Goal: Transaction & Acquisition: Purchase product/service

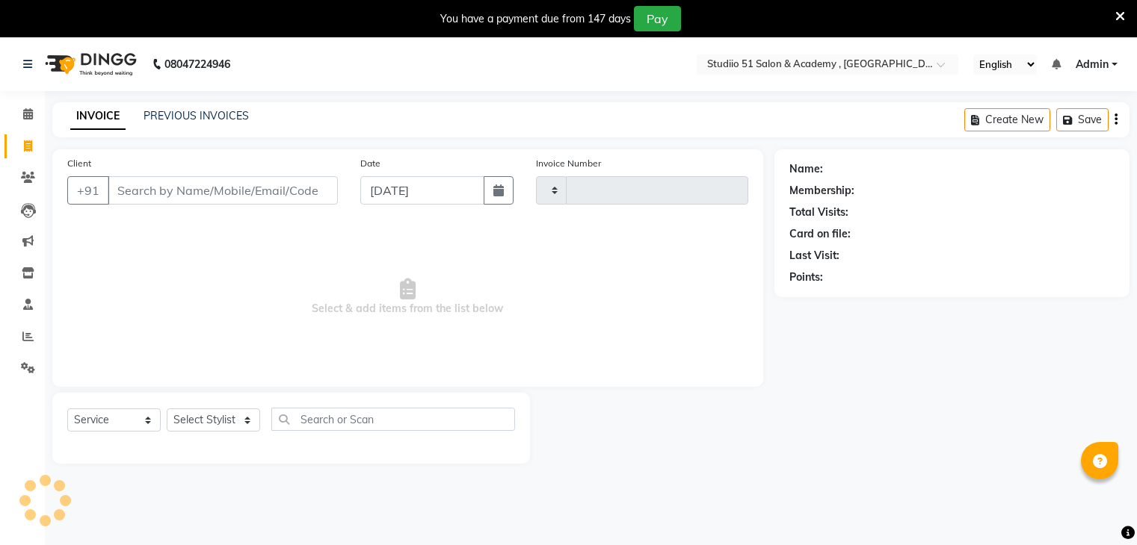
select select "service"
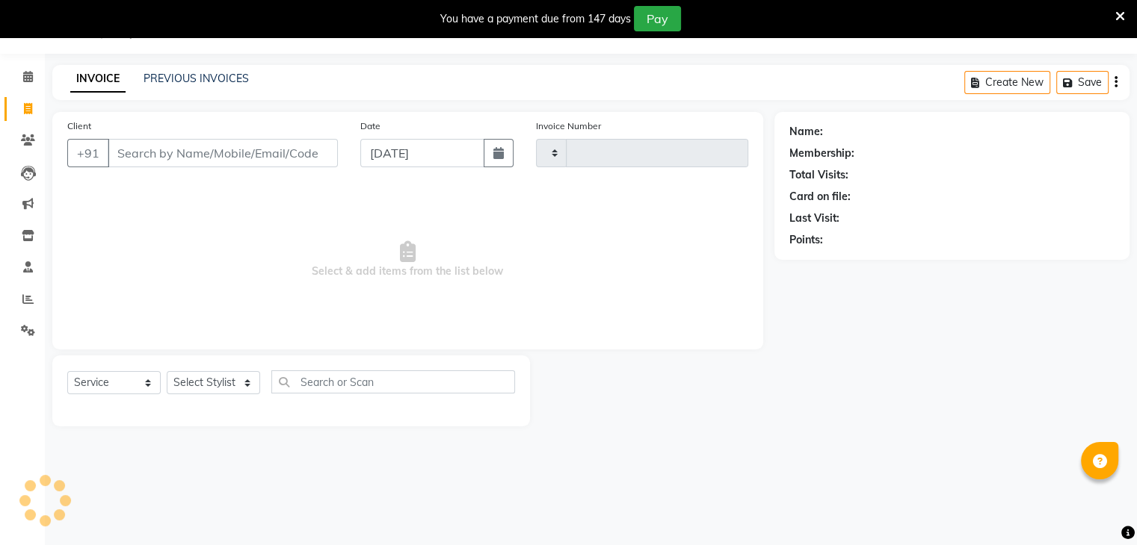
type input "0488"
select select "638"
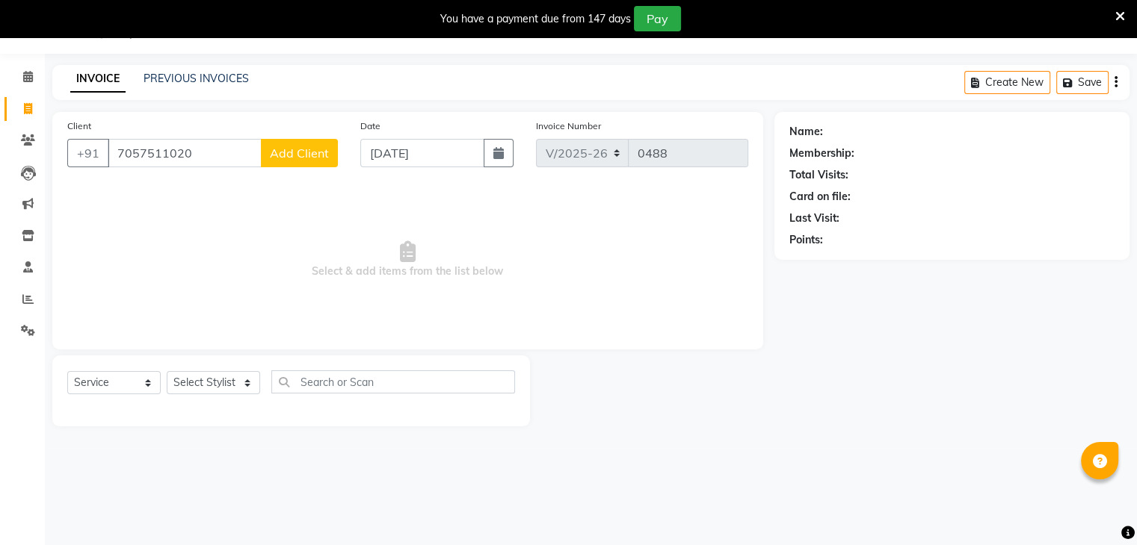
type input "7057511020"
click at [321, 154] on span "Add Client" at bounding box center [299, 153] width 59 height 15
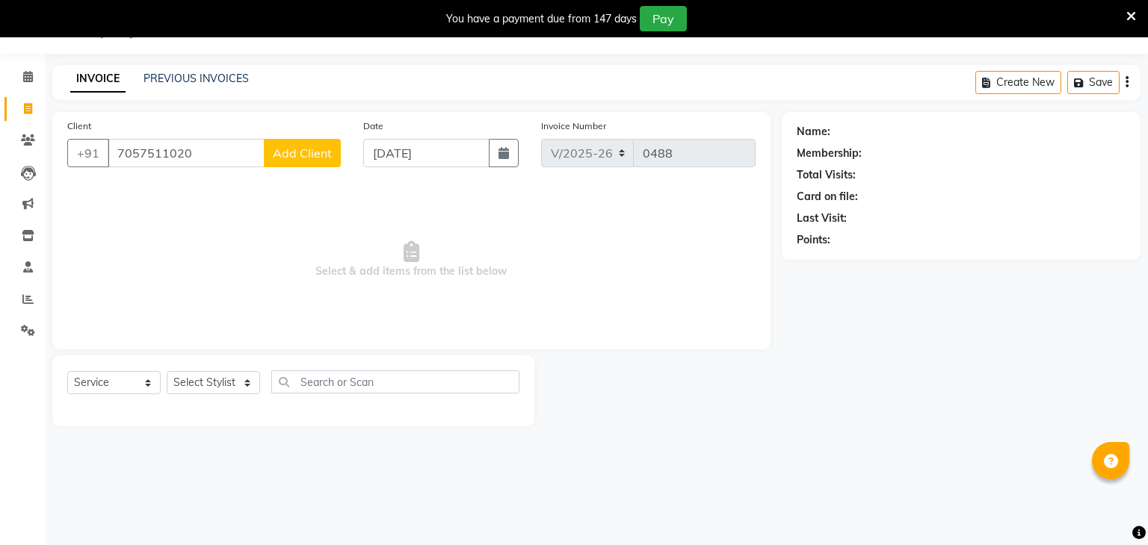
select select "22"
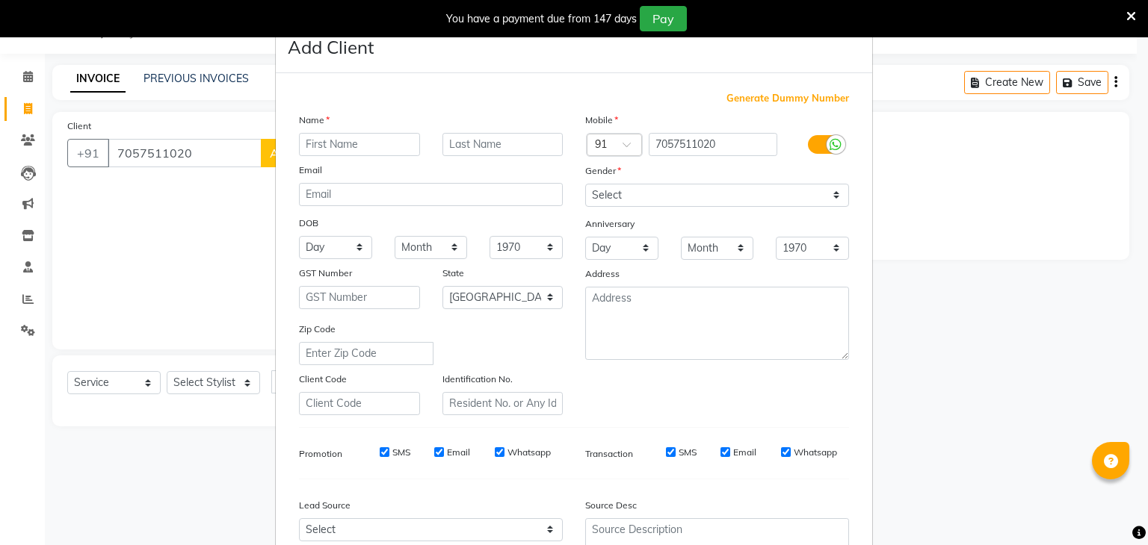
click at [332, 146] on input "text" at bounding box center [359, 144] width 121 height 23
type input "[PERSON_NAME]"
click at [484, 146] on input "text" at bounding box center [502, 144] width 121 height 23
type input "[PERSON_NAME]"
click at [613, 194] on select "Select [DEMOGRAPHIC_DATA] [DEMOGRAPHIC_DATA] Other Prefer Not To Say" at bounding box center [717, 195] width 264 height 23
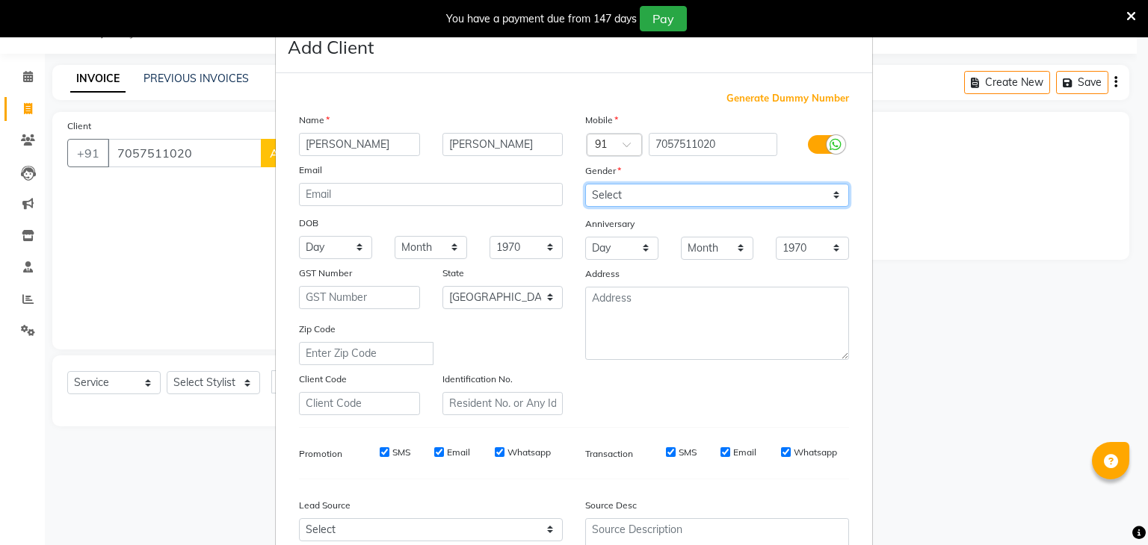
select select "[DEMOGRAPHIC_DATA]"
click at [585, 185] on select "Select [DEMOGRAPHIC_DATA] [DEMOGRAPHIC_DATA] Other Prefer Not To Say" at bounding box center [717, 195] width 264 height 23
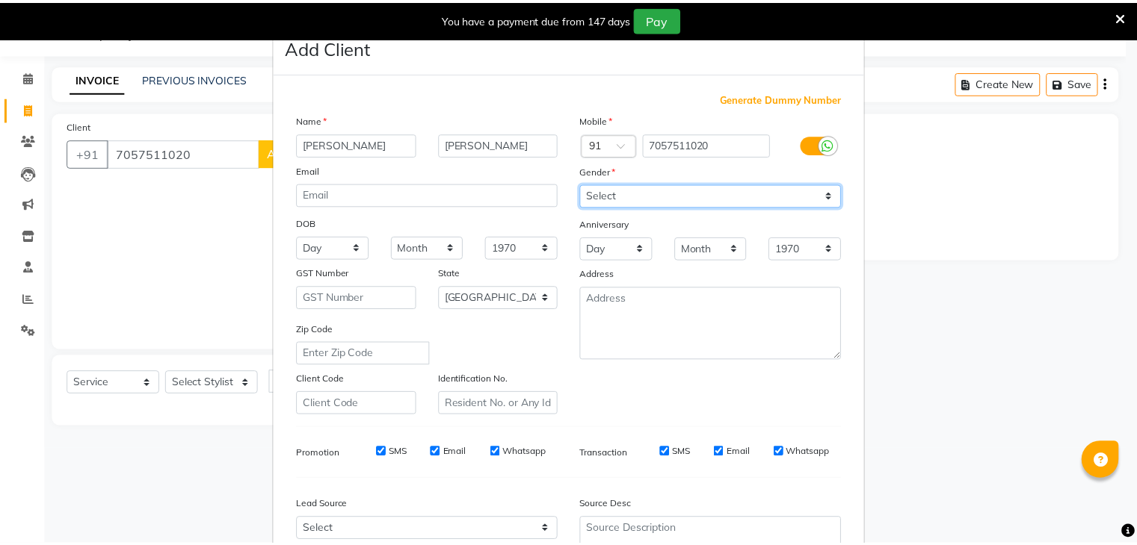
scroll to position [152, 0]
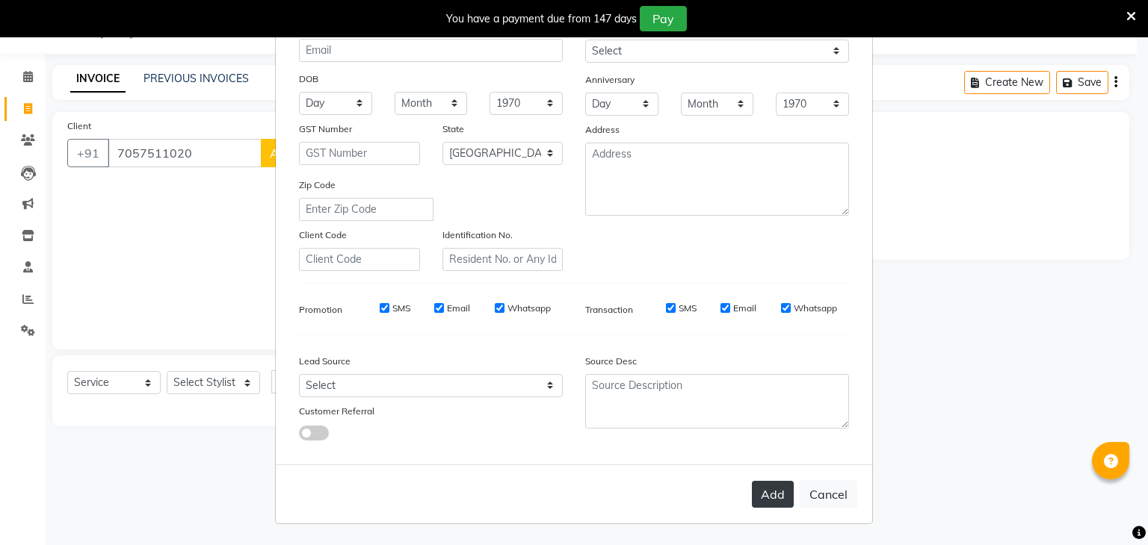
click at [773, 503] on button "Add" at bounding box center [773, 494] width 42 height 27
select select
select select "null"
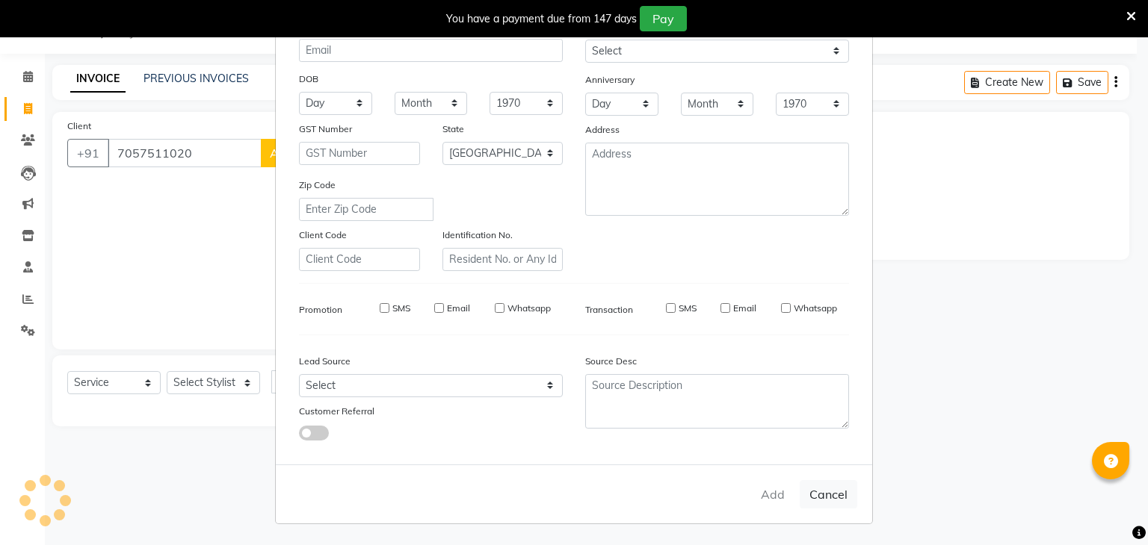
select select
checkbox input "false"
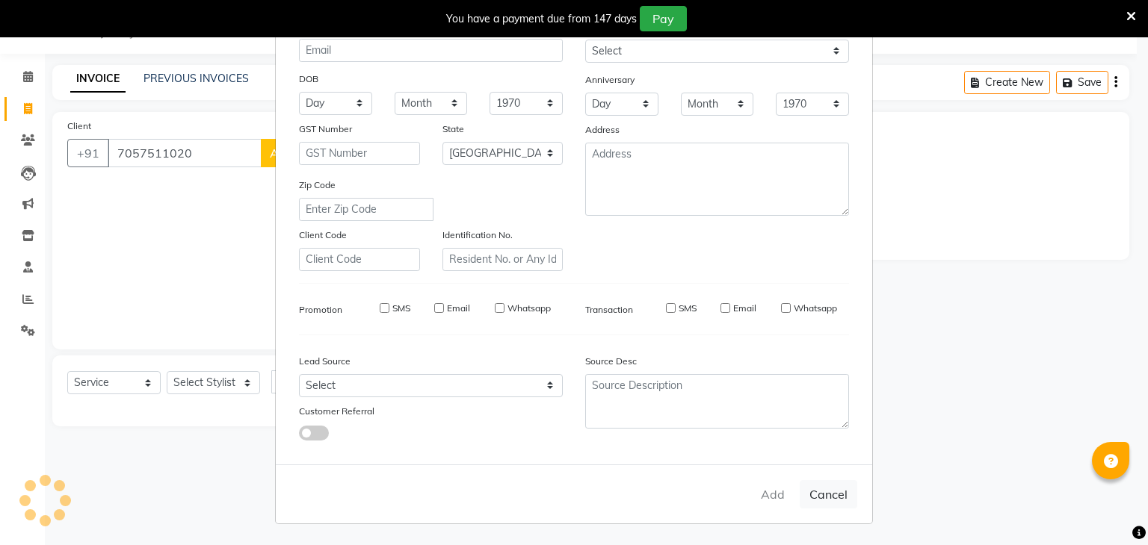
checkbox input "false"
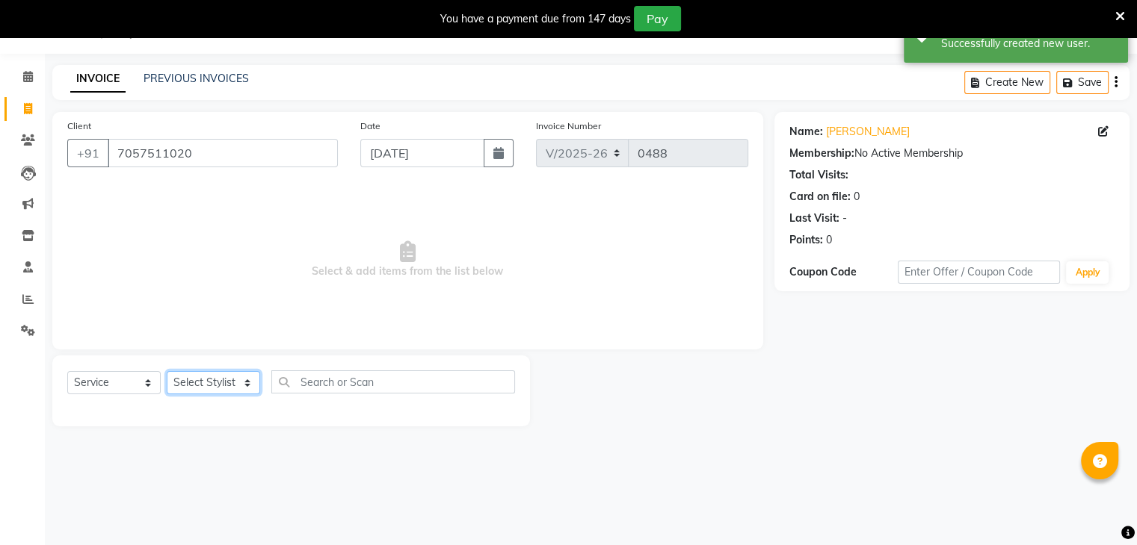
click at [242, 383] on select "Select Stylist [PERSON_NAME] [PERSON_NAME] [PERSON_NAME] Jaya [PERSON_NAME] [PE…" at bounding box center [213, 382] width 93 height 23
select select "65859"
click at [167, 372] on select "Select Stylist [PERSON_NAME] [PERSON_NAME] [PERSON_NAME] Jaya [PERSON_NAME] [PE…" at bounding box center [213, 382] width 93 height 23
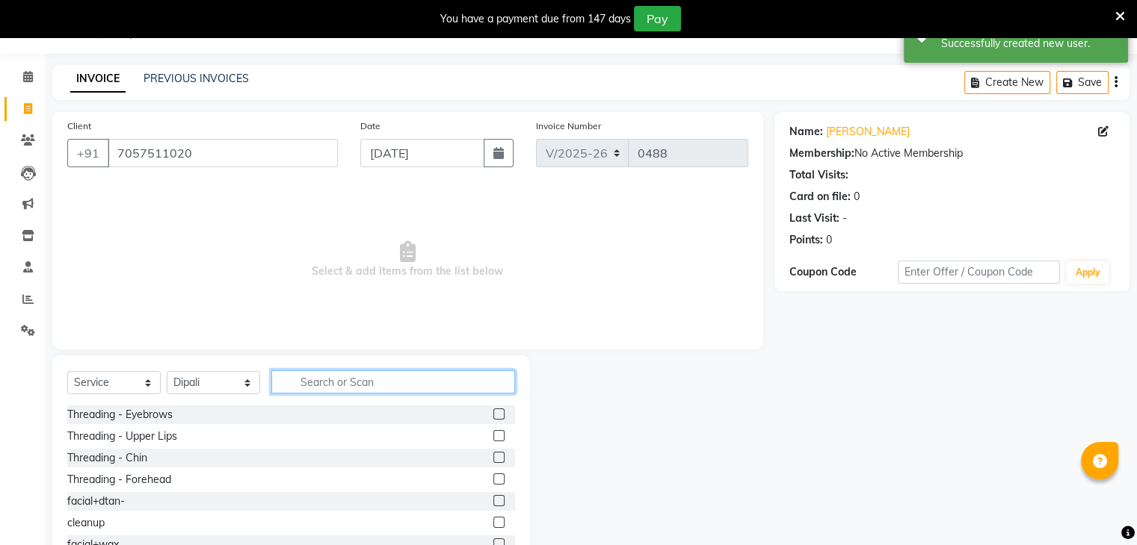
click at [326, 380] on input "text" at bounding box center [393, 382] width 244 height 23
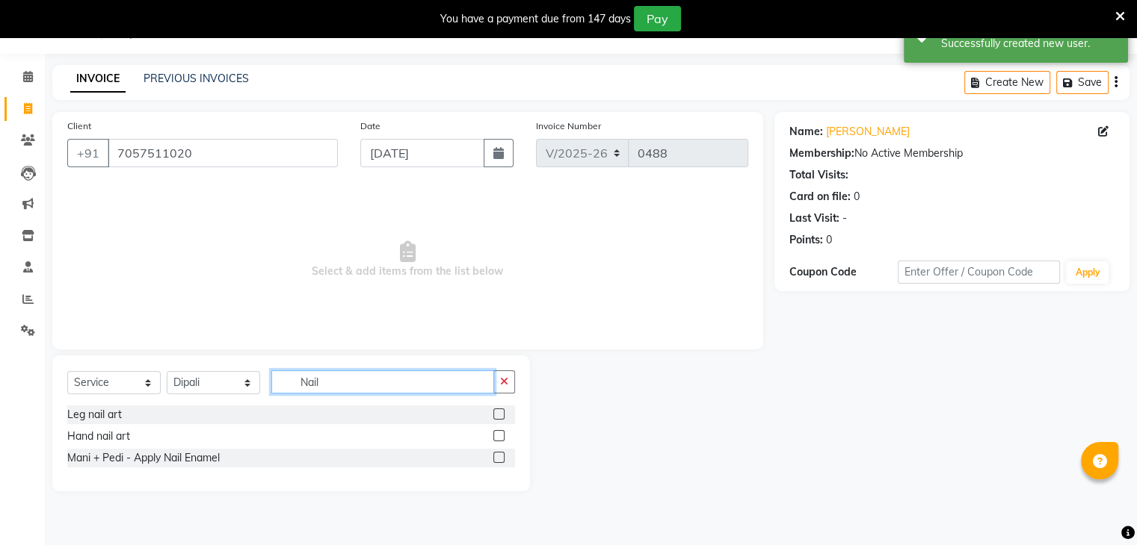
type input "Nail"
click at [493, 440] on label at bounding box center [498, 435] width 11 height 11
click at [493, 440] on input "checkbox" at bounding box center [498, 437] width 10 height 10
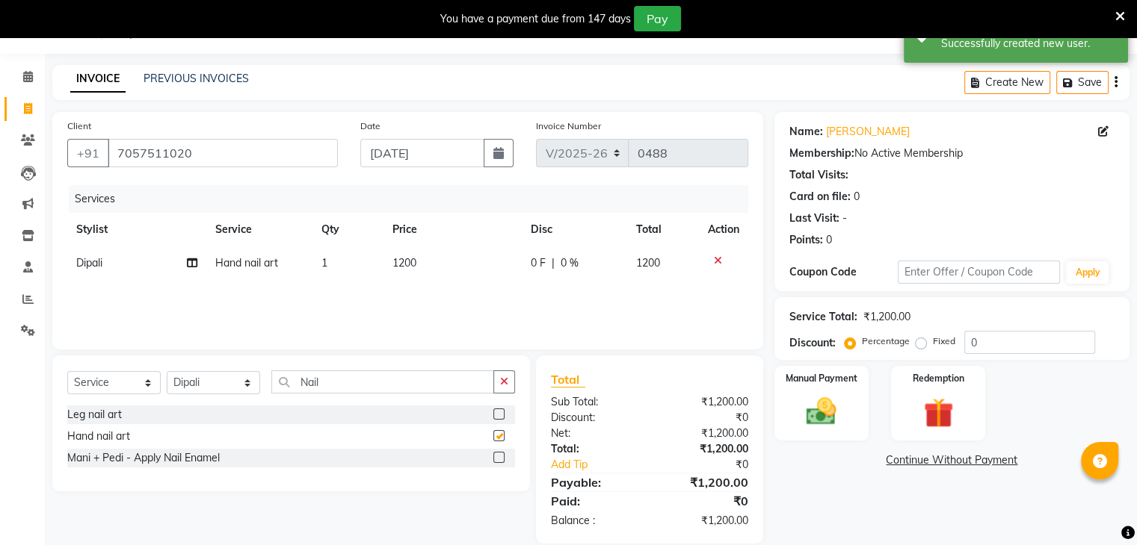
checkbox input "false"
click at [413, 270] on span "1200" at bounding box center [404, 262] width 24 height 13
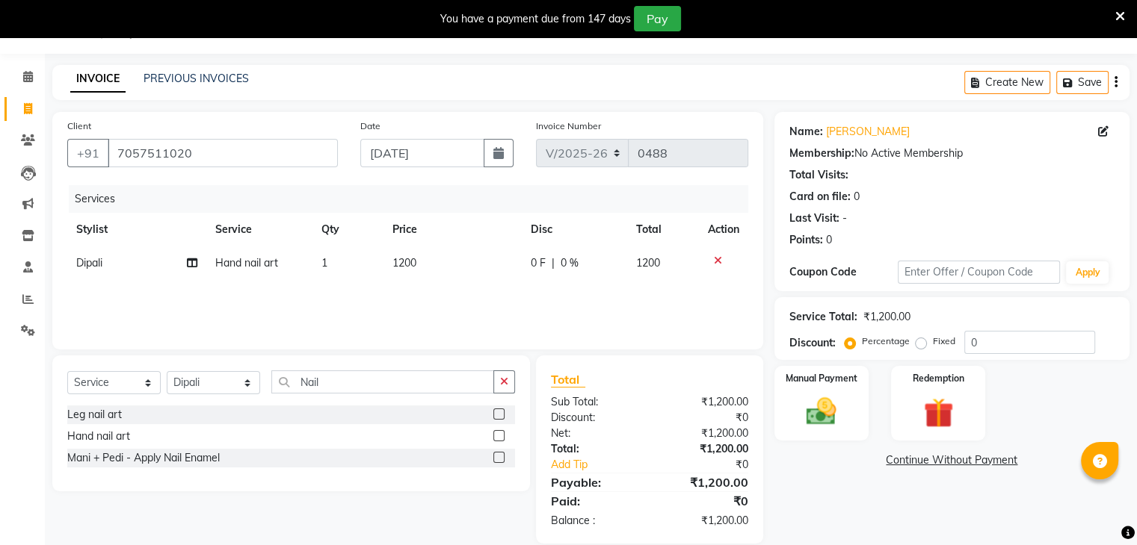
select select "65859"
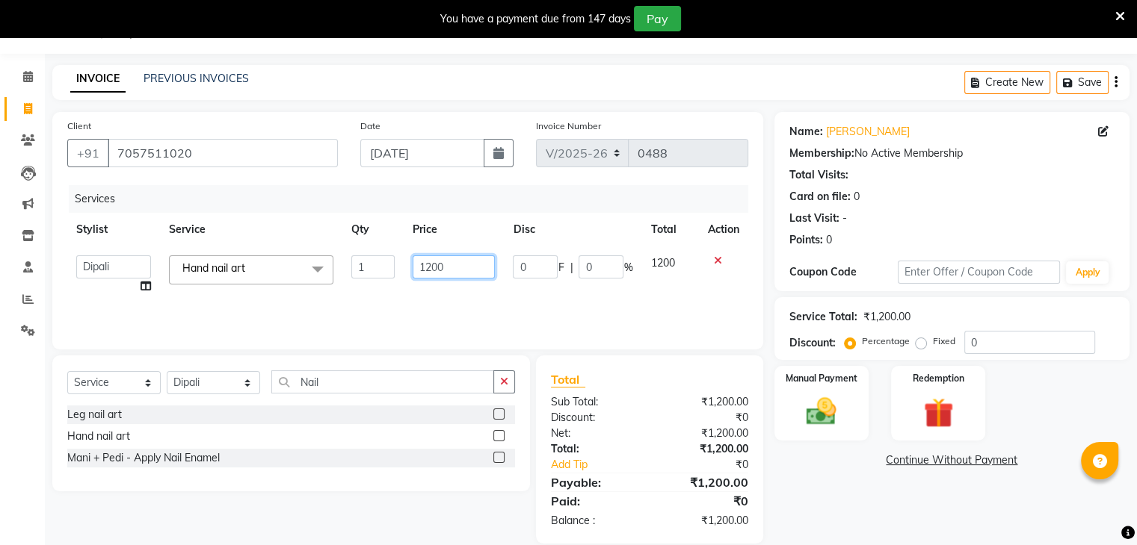
click at [455, 270] on input "1200" at bounding box center [453, 267] width 82 height 23
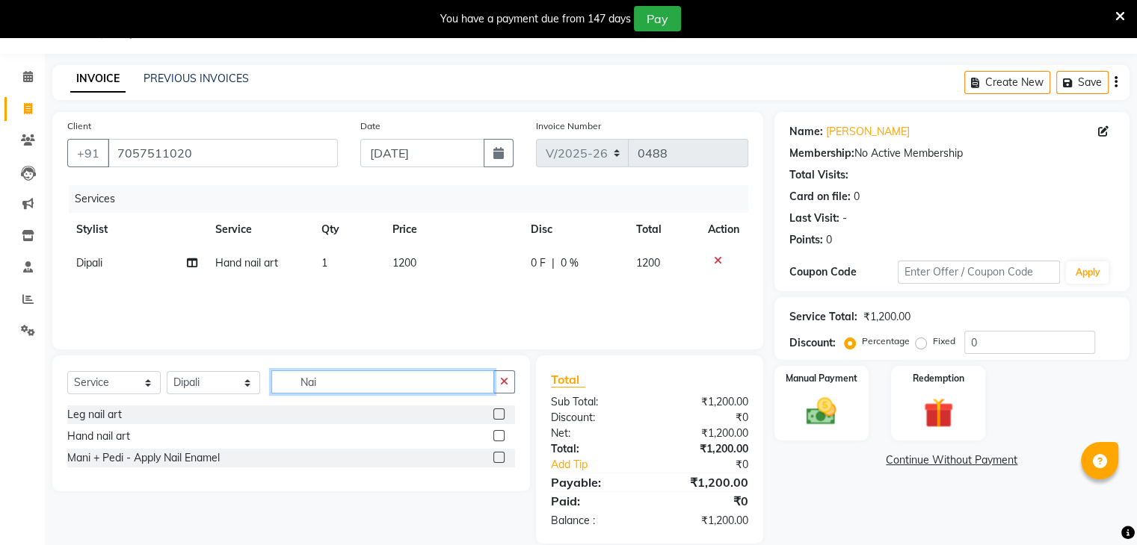
click at [358, 371] on input "Nai" at bounding box center [382, 382] width 223 height 23
type input "N"
type input "gel"
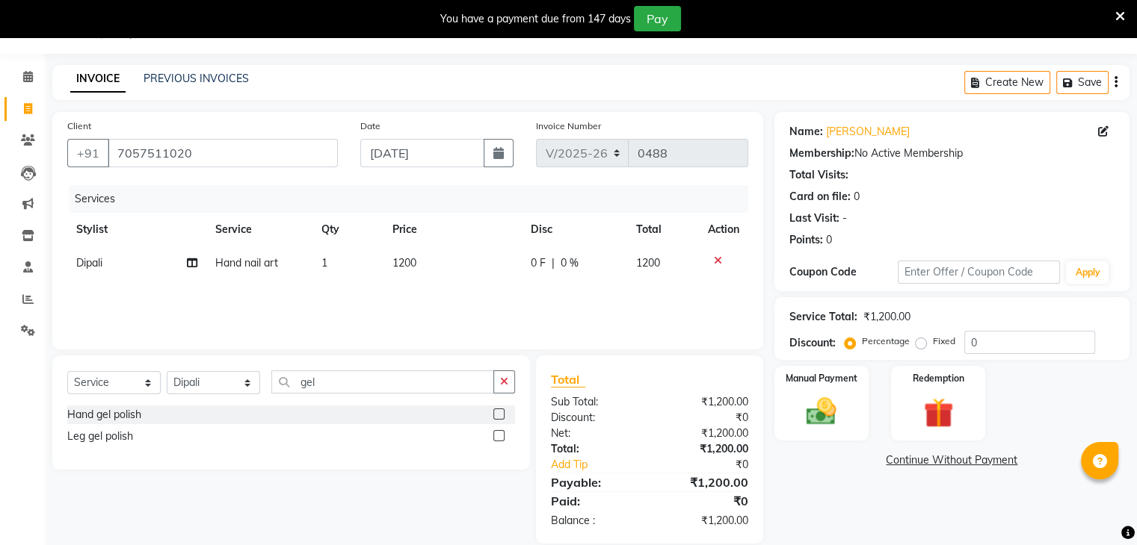
click at [499, 416] on label at bounding box center [498, 414] width 11 height 11
click at [499, 416] on input "checkbox" at bounding box center [498, 415] width 10 height 10
checkbox input "false"
click at [717, 259] on icon at bounding box center [718, 261] width 8 height 10
click at [823, 397] on img at bounding box center [821, 413] width 50 height 36
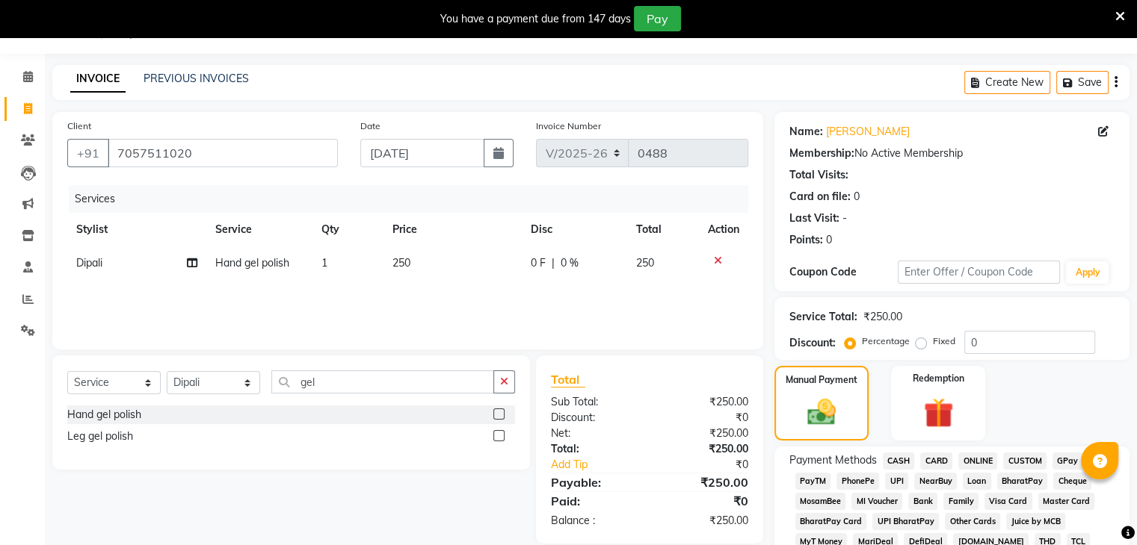
click at [897, 460] on span "CASH" at bounding box center [899, 461] width 32 height 17
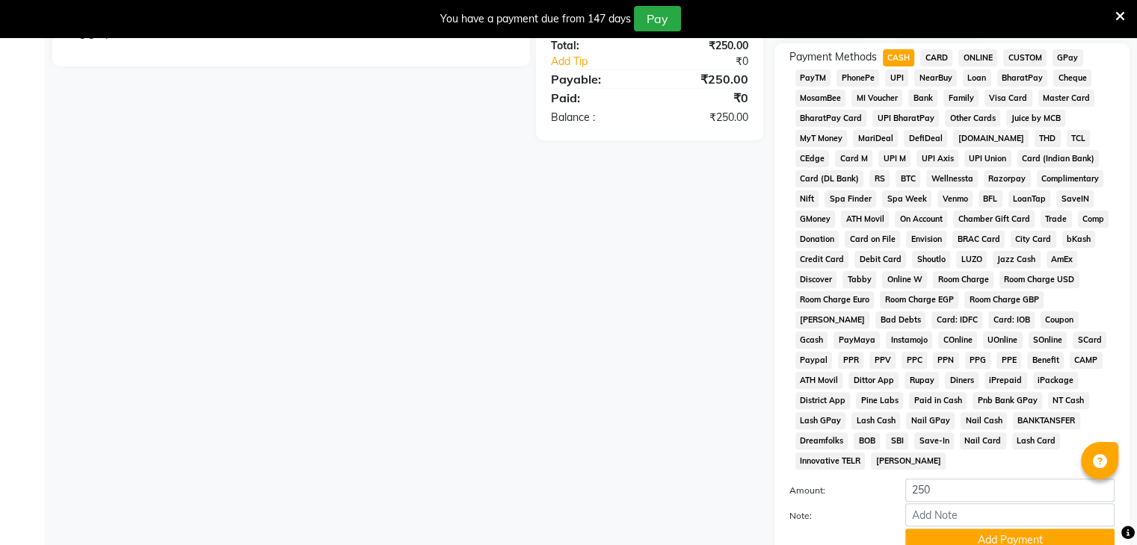
scroll to position [556, 0]
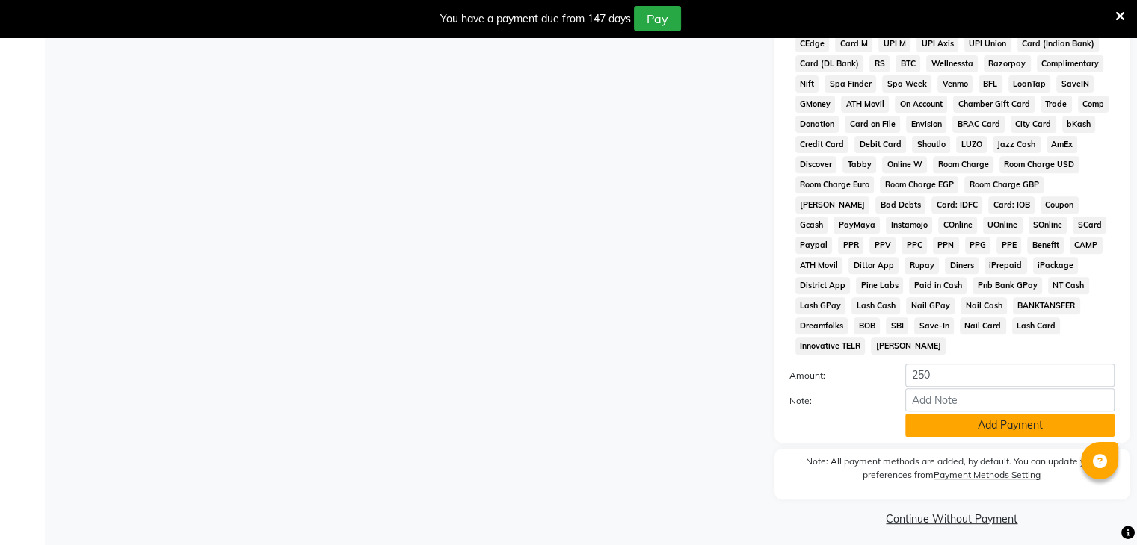
click at [940, 414] on button "Add Payment" at bounding box center [1009, 425] width 209 height 23
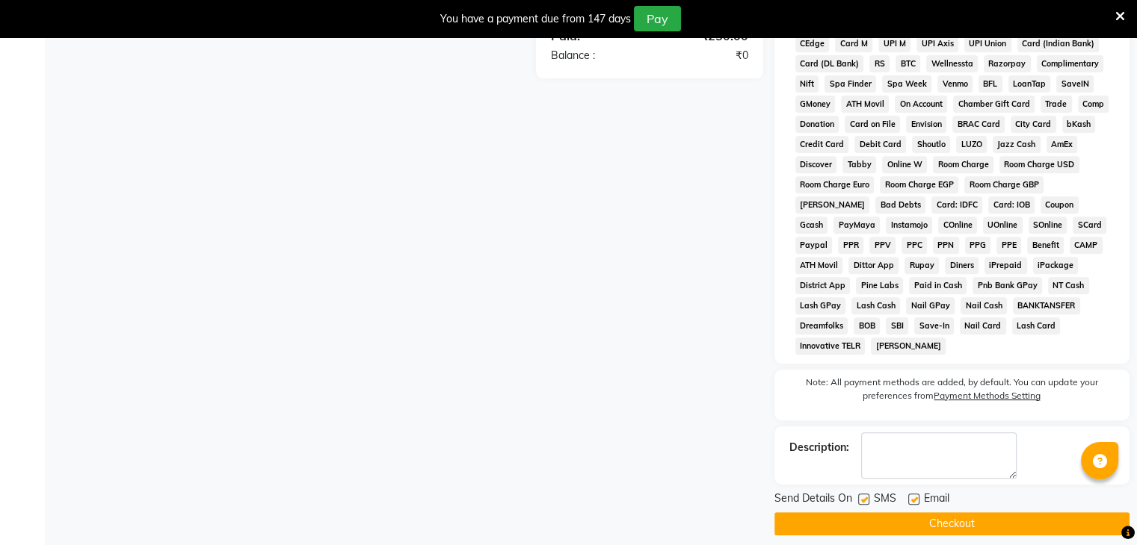
click at [958, 515] on button "Checkout" at bounding box center [951, 524] width 355 height 23
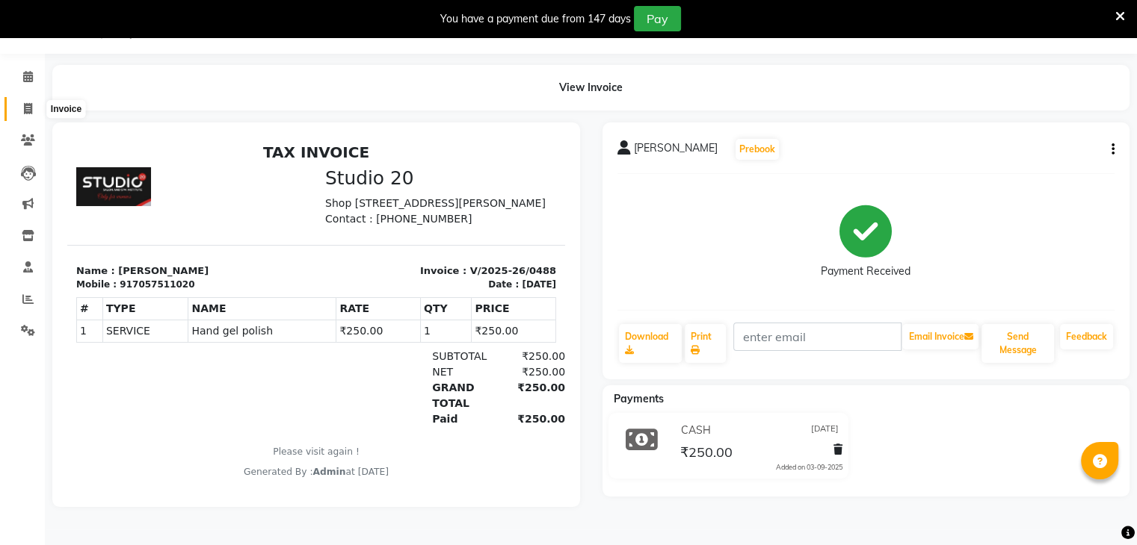
click at [27, 111] on icon at bounding box center [28, 108] width 8 height 11
select select "638"
select select "service"
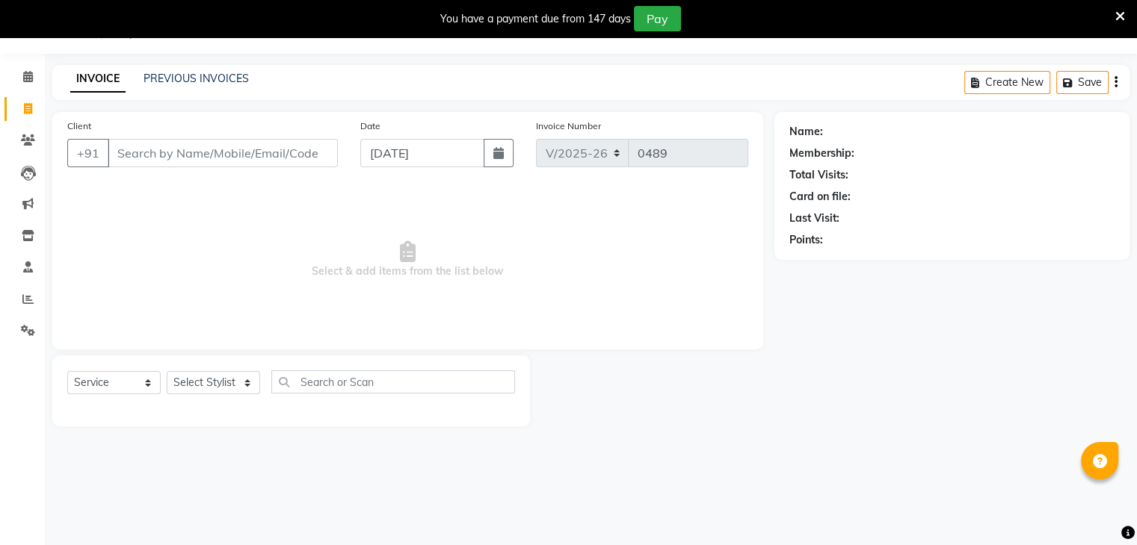
click at [182, 157] on input "Client" at bounding box center [223, 153] width 230 height 28
type input "8"
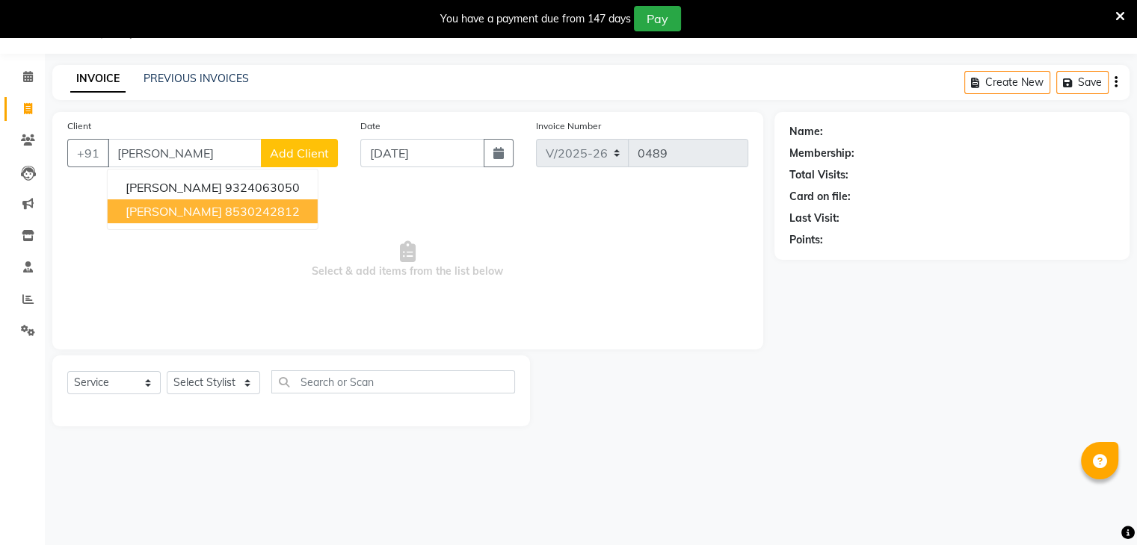
click at [199, 226] on ngb-typeahead-window "[PERSON_NAME] 9324063050 [PERSON_NAME] 8530242812" at bounding box center [212, 199] width 211 height 61
click at [253, 208] on ngb-highlight "8530242812" at bounding box center [262, 211] width 75 height 15
type input "8530242812"
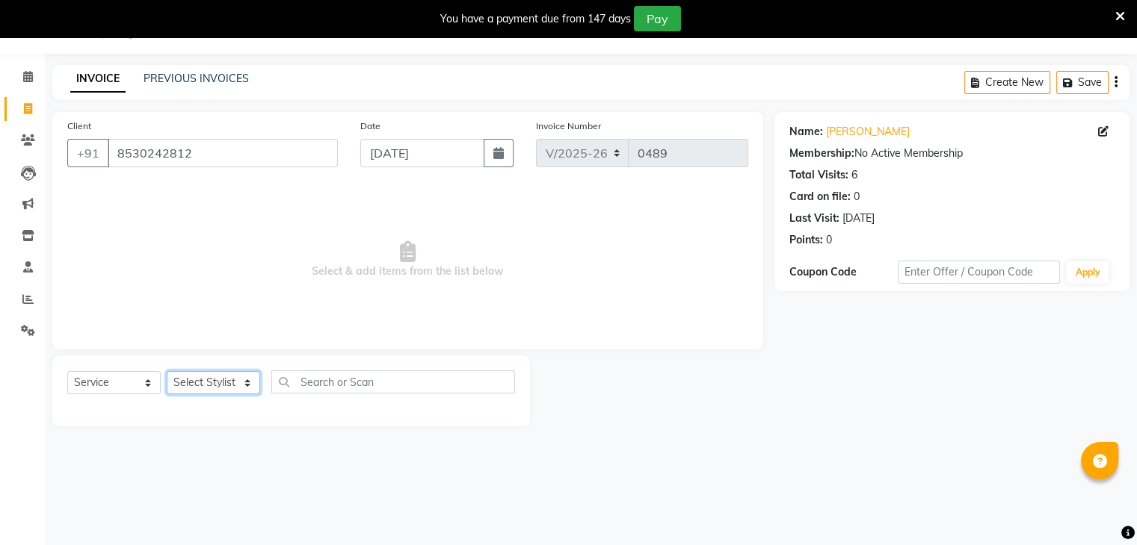
click at [220, 383] on select "Select Stylist [PERSON_NAME] [PERSON_NAME] [PERSON_NAME] Jaya [PERSON_NAME] [PE…" at bounding box center [213, 382] width 93 height 23
select select "80401"
click at [167, 372] on select "Select Stylist [PERSON_NAME] [PERSON_NAME] [PERSON_NAME] Jaya [PERSON_NAME] [PE…" at bounding box center [213, 382] width 93 height 23
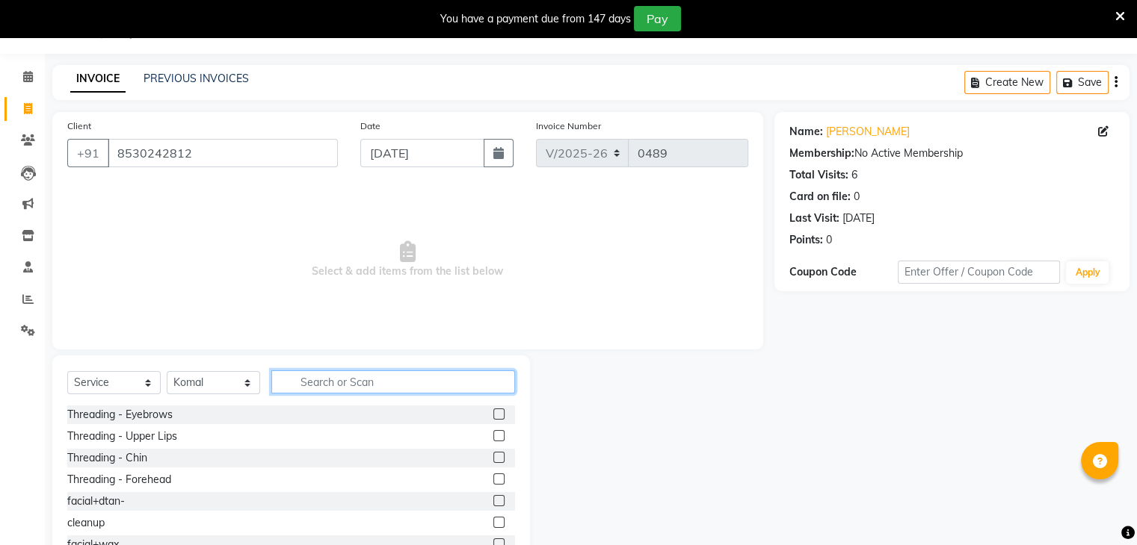
click at [303, 391] on input "text" at bounding box center [393, 382] width 244 height 23
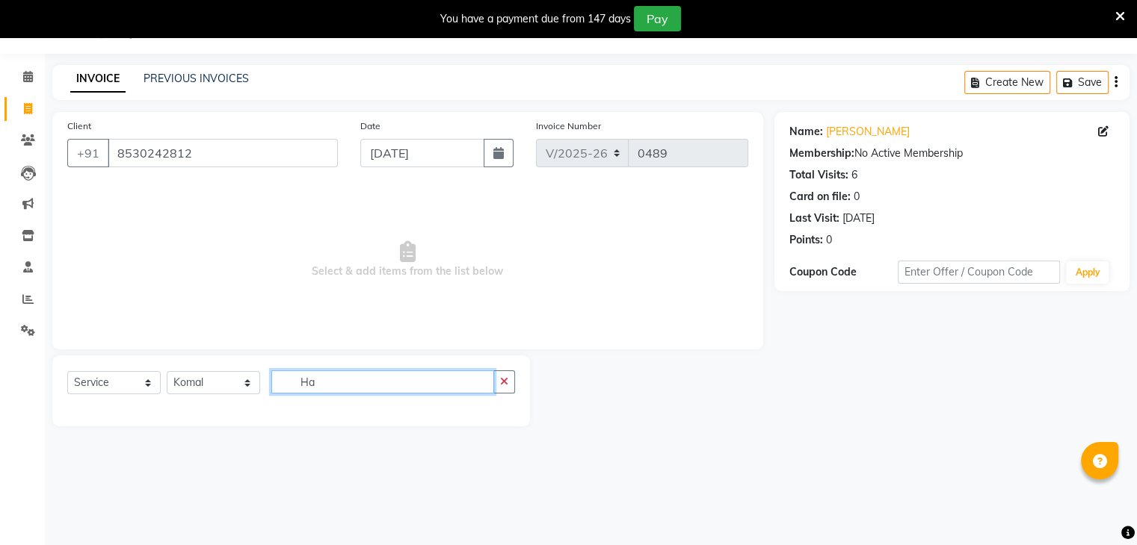
type input "H"
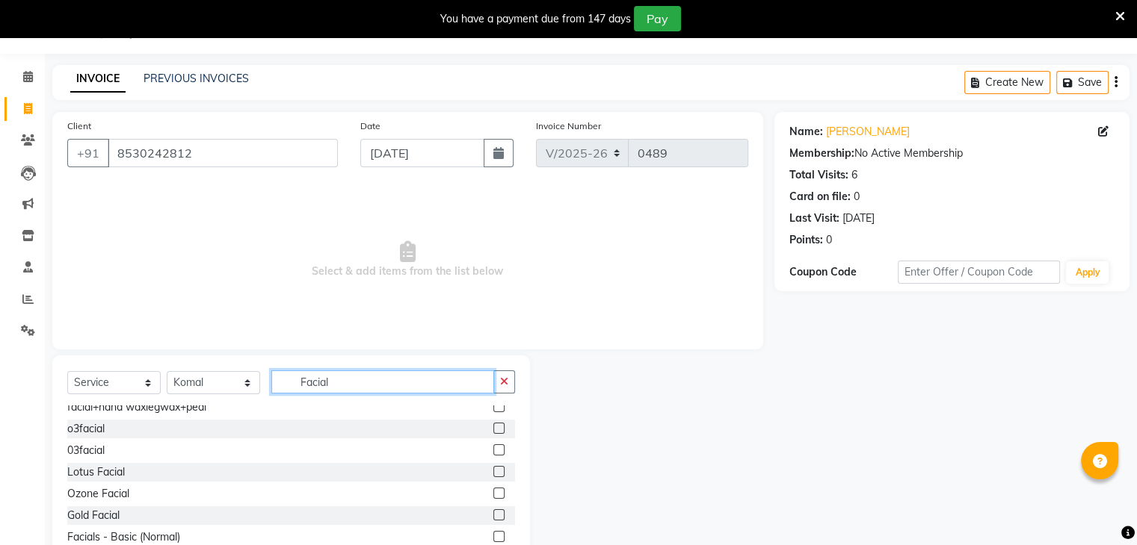
scroll to position [115, 0]
type input "Facial"
click at [493, 467] on label at bounding box center [498, 472] width 11 height 11
click at [493, 469] on input "checkbox" at bounding box center [498, 474] width 10 height 10
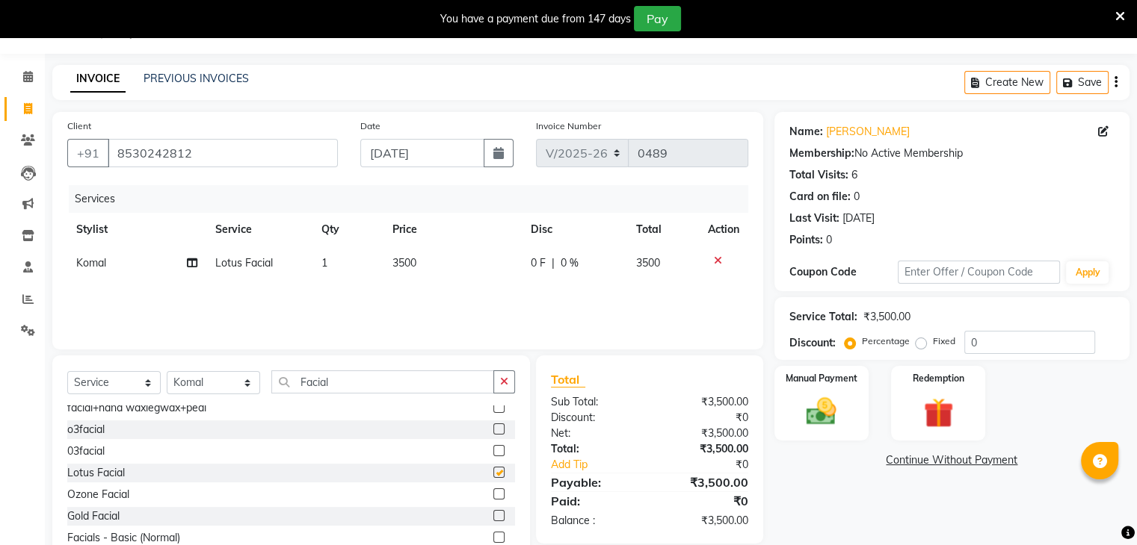
checkbox input "false"
click at [402, 267] on span "3500" at bounding box center [404, 262] width 24 height 13
select select "80401"
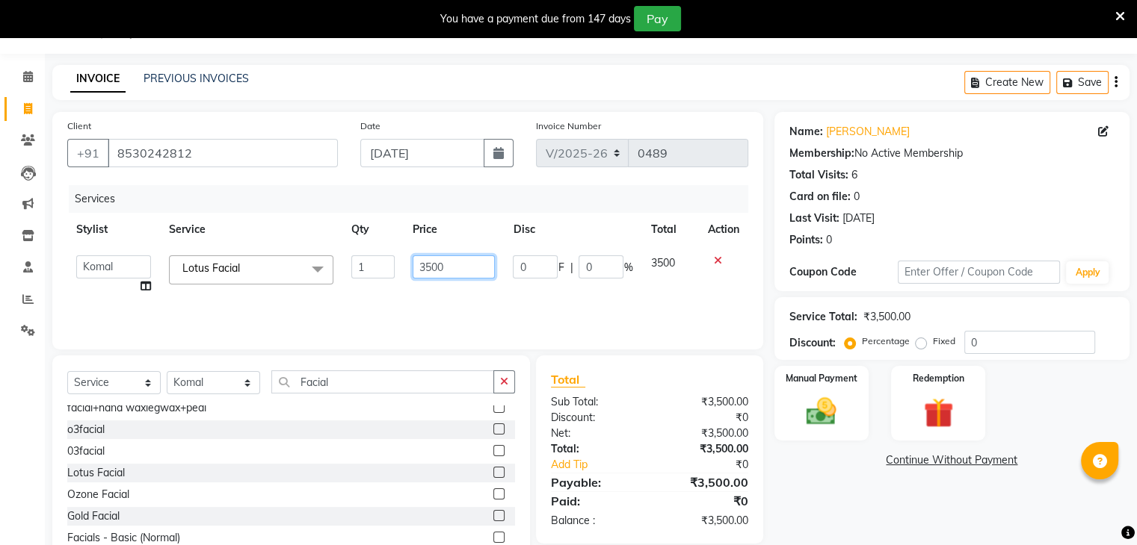
click at [430, 268] on input "3500" at bounding box center [453, 267] width 82 height 23
type input "3300"
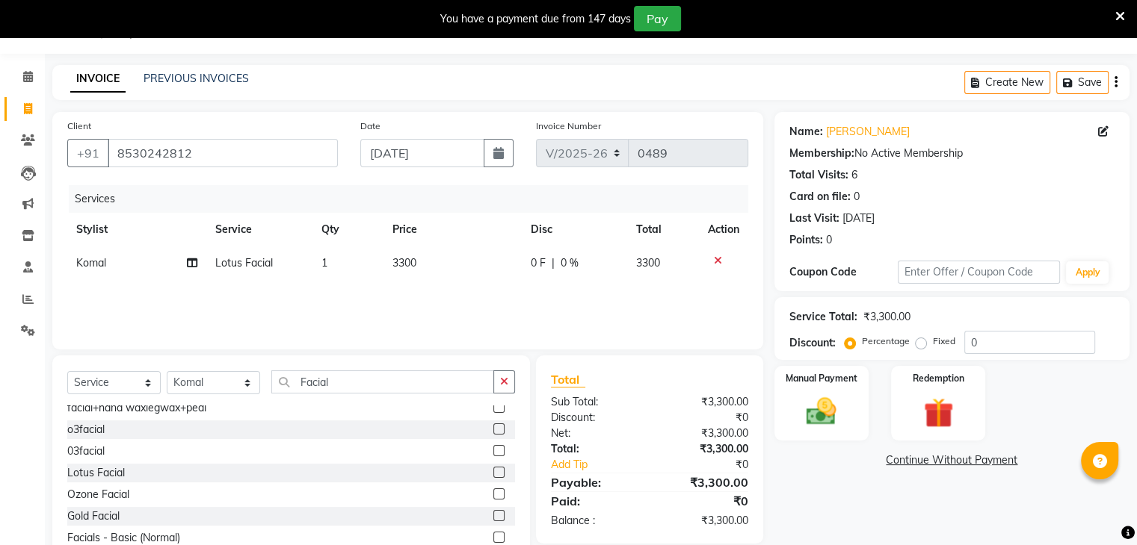
click at [445, 318] on div "Services Stylist Service Qty Price Disc Total Action [PERSON_NAME] Lotus Facial…" at bounding box center [407, 259] width 681 height 149
click at [359, 374] on input "Facial" at bounding box center [382, 382] width 223 height 23
type input "F"
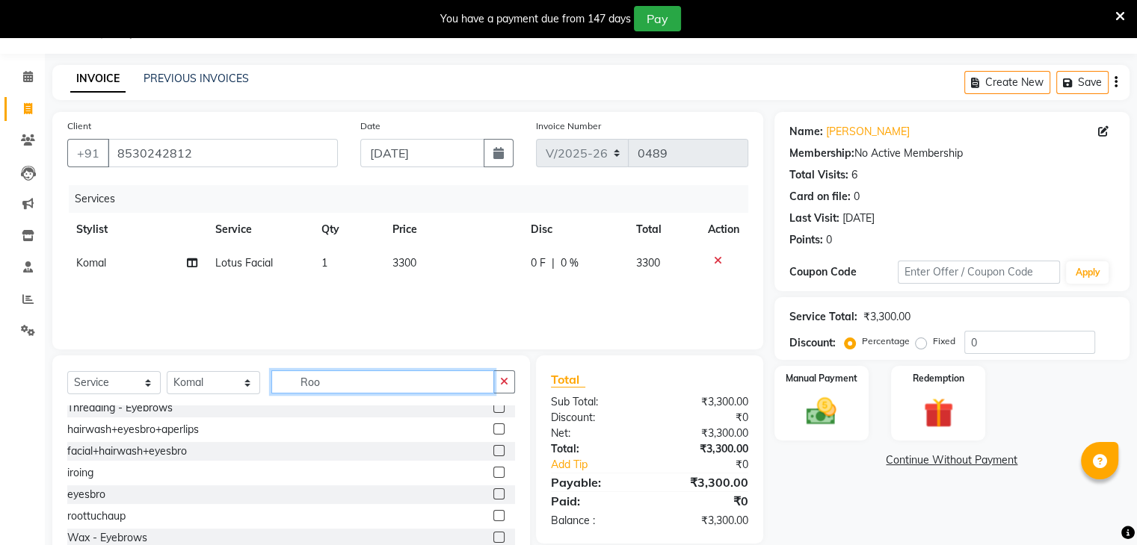
scroll to position [0, 0]
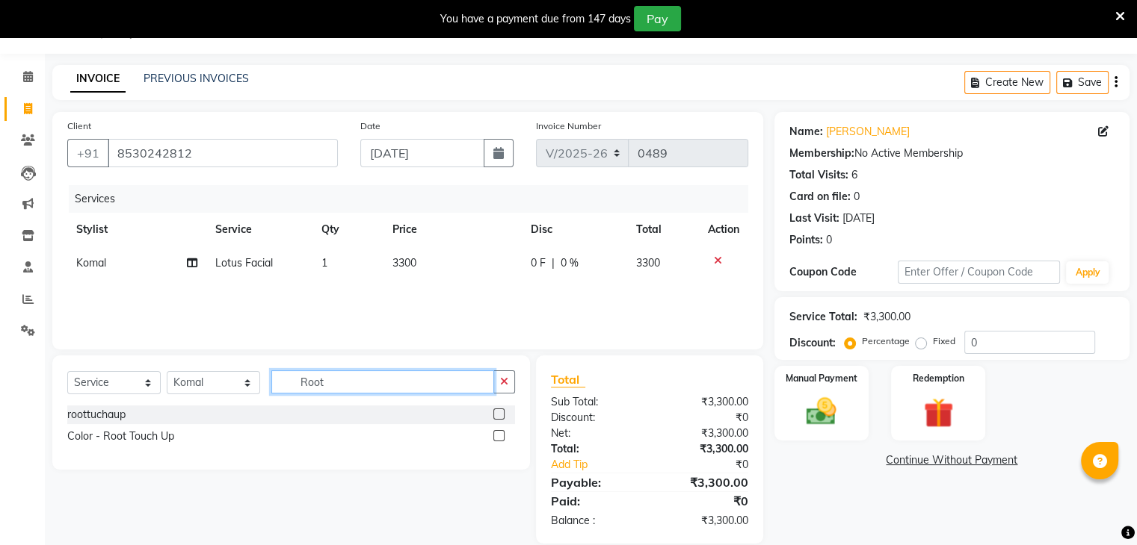
type input "Root"
click at [493, 416] on label at bounding box center [498, 414] width 11 height 11
click at [493, 416] on input "checkbox" at bounding box center [498, 415] width 10 height 10
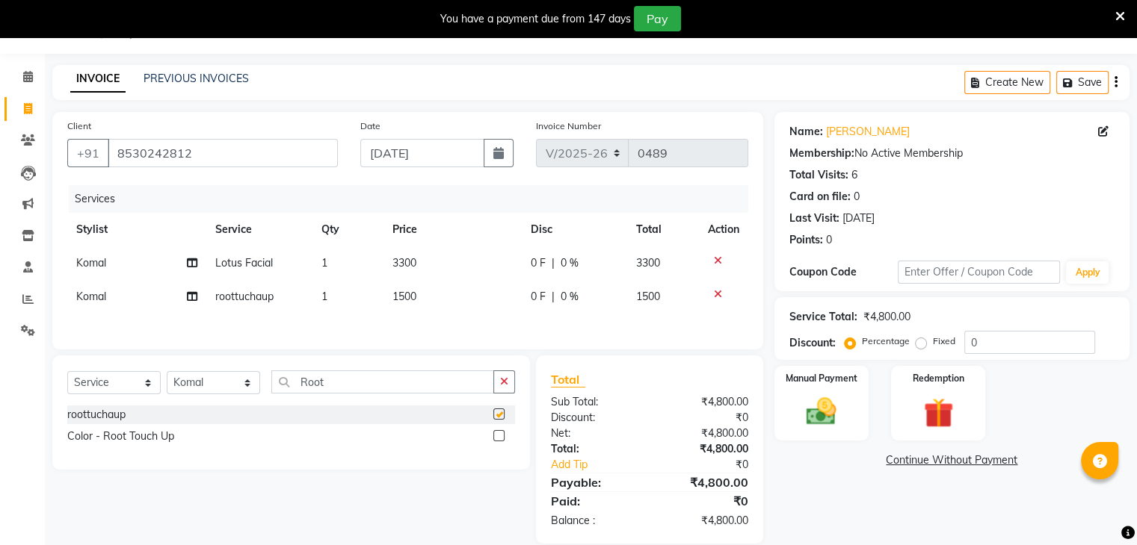
checkbox input "false"
click at [401, 291] on span "1500" at bounding box center [404, 296] width 24 height 13
select select "80401"
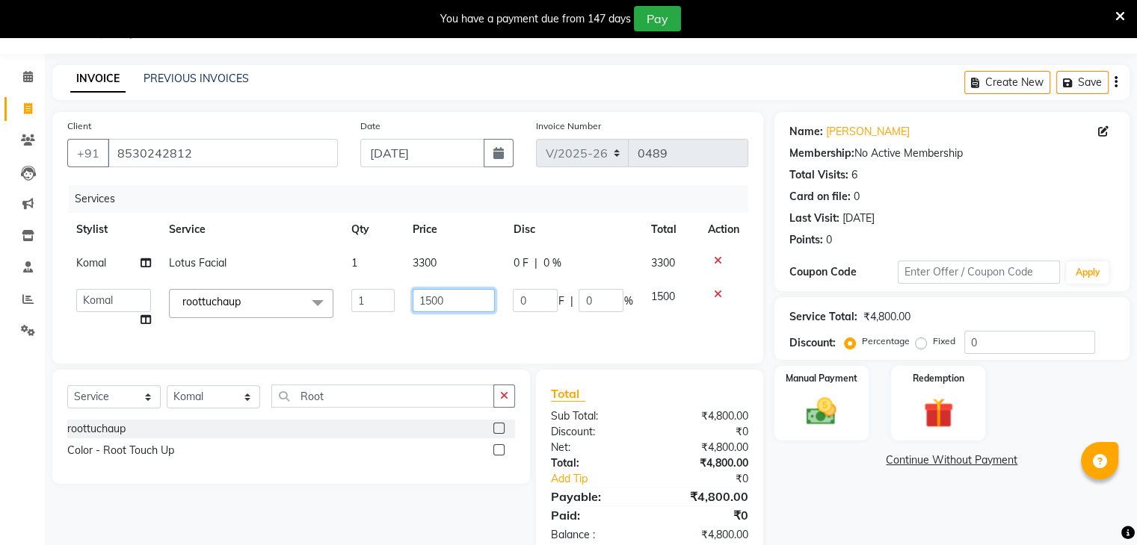
click at [430, 306] on input "1500" at bounding box center [453, 300] width 82 height 23
type input "1700"
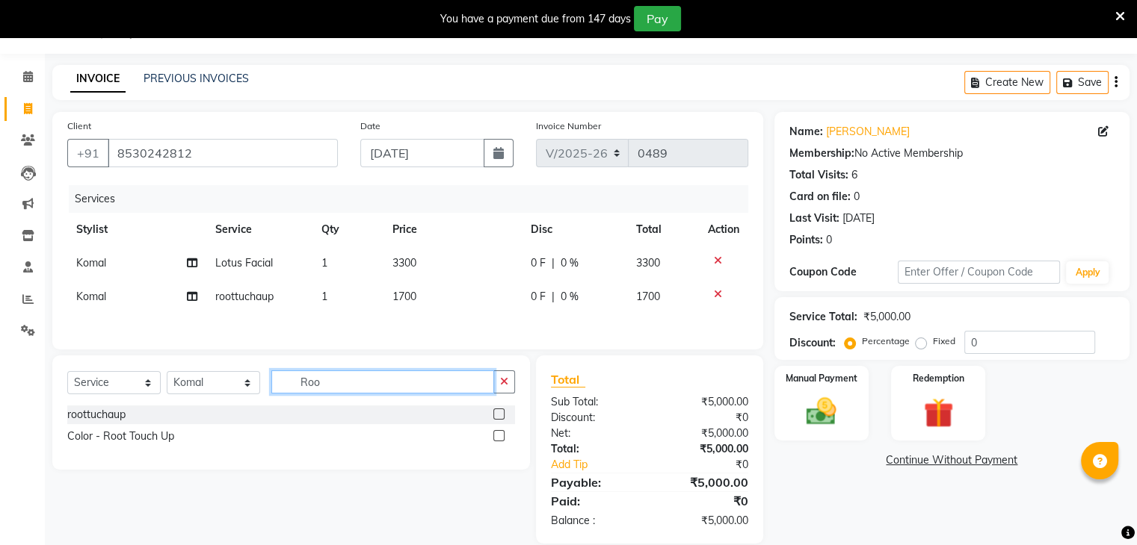
click at [344, 409] on div "Select Service Product Membership Package Voucher Prepaid Gift Card Select Styl…" at bounding box center [290, 413] width 477 height 114
type input "R"
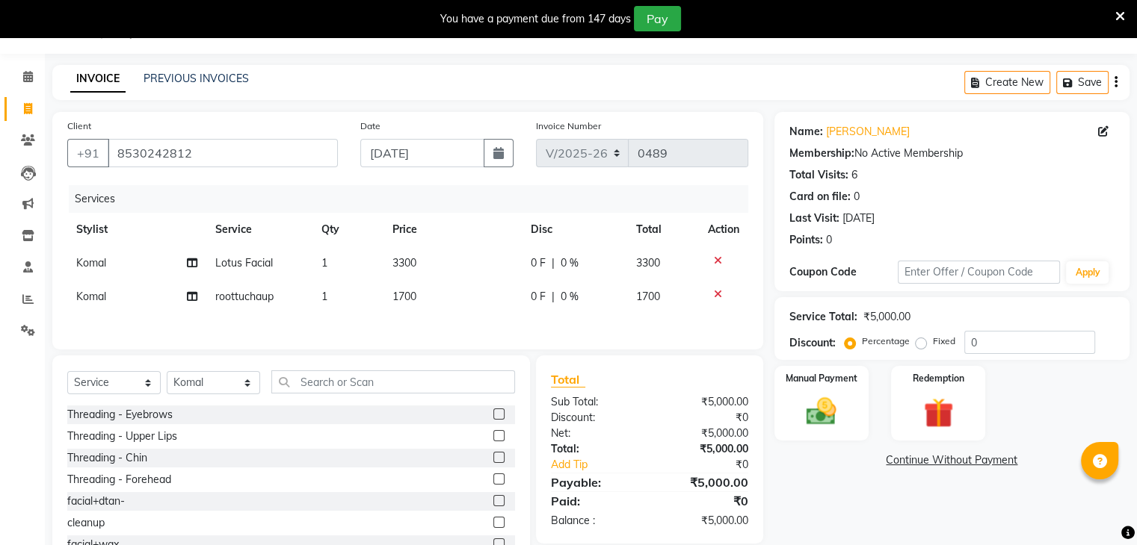
click at [493, 417] on label at bounding box center [498, 414] width 11 height 11
click at [493, 417] on input "checkbox" at bounding box center [498, 415] width 10 height 10
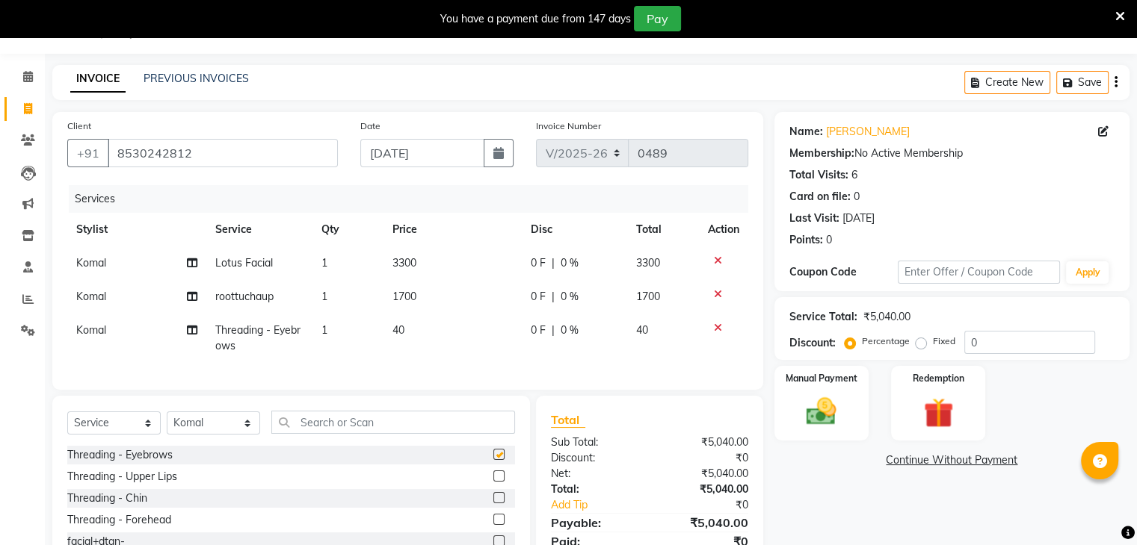
checkbox input "false"
click at [826, 412] on img at bounding box center [821, 413] width 50 height 36
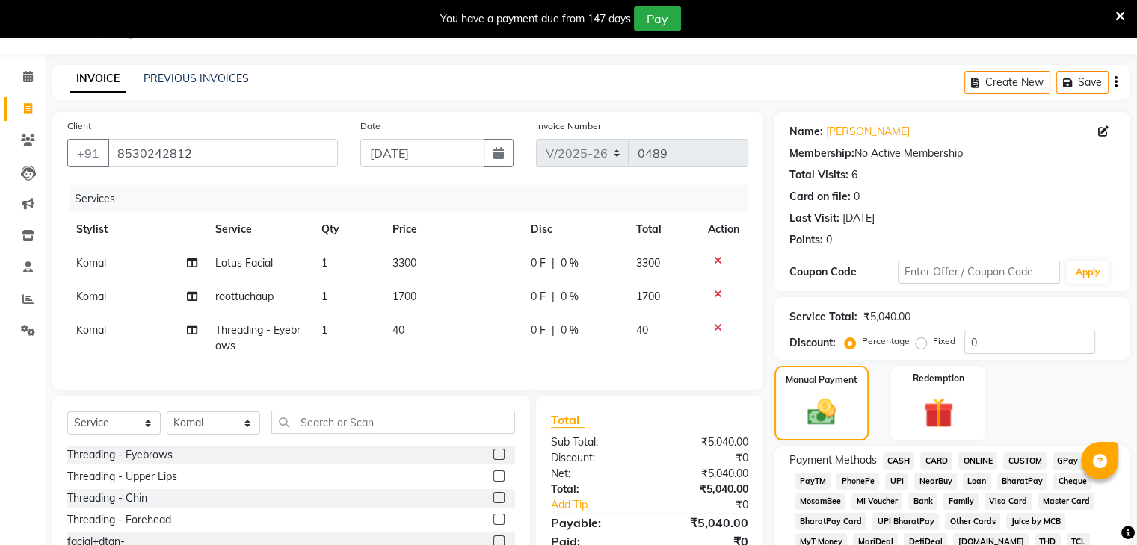
click at [894, 458] on span "CASH" at bounding box center [899, 461] width 32 height 17
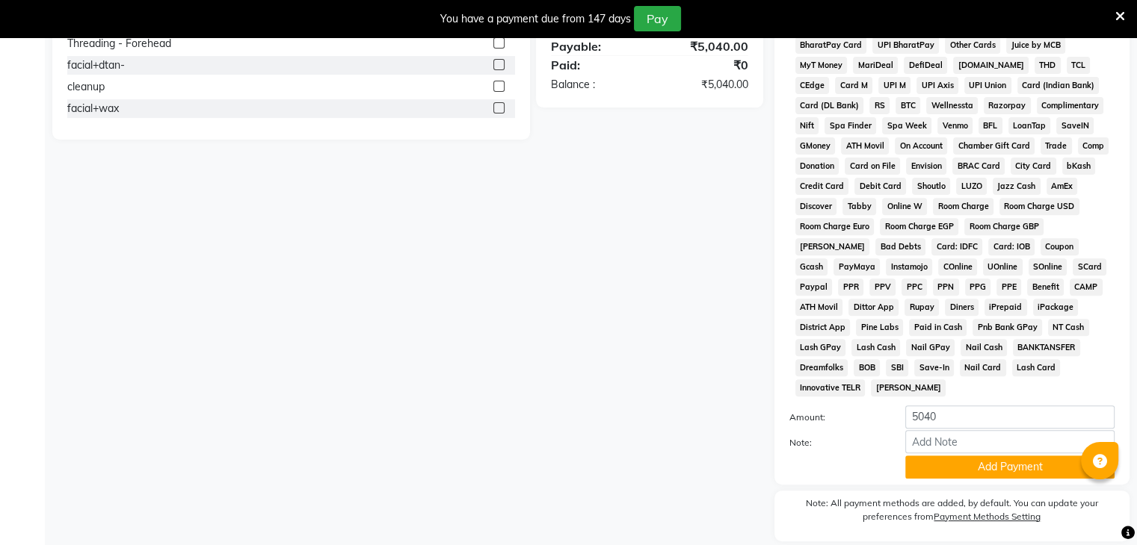
scroll to position [556, 0]
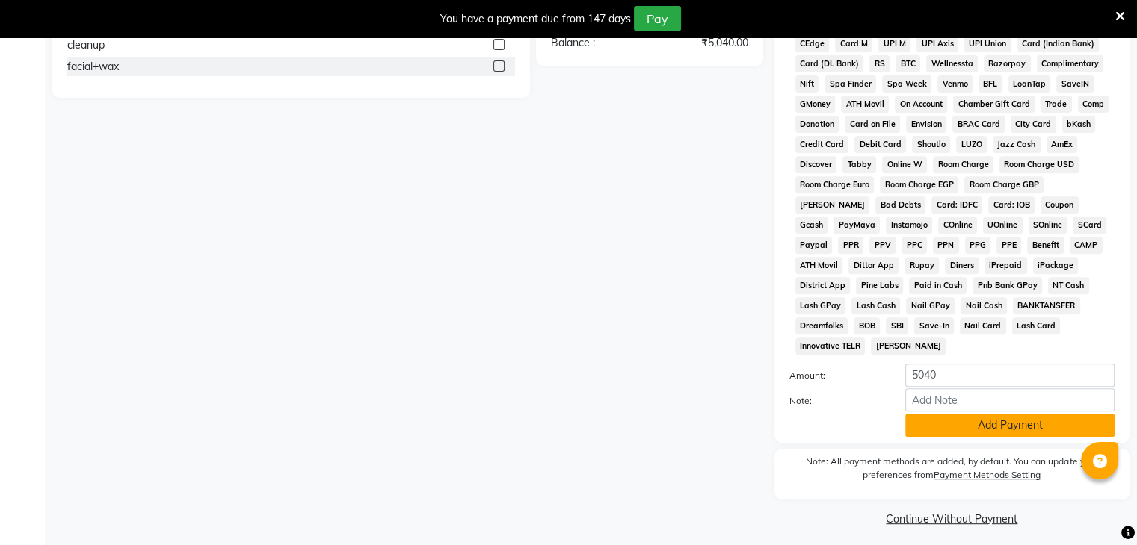
click at [918, 418] on button "Add Payment" at bounding box center [1009, 425] width 209 height 23
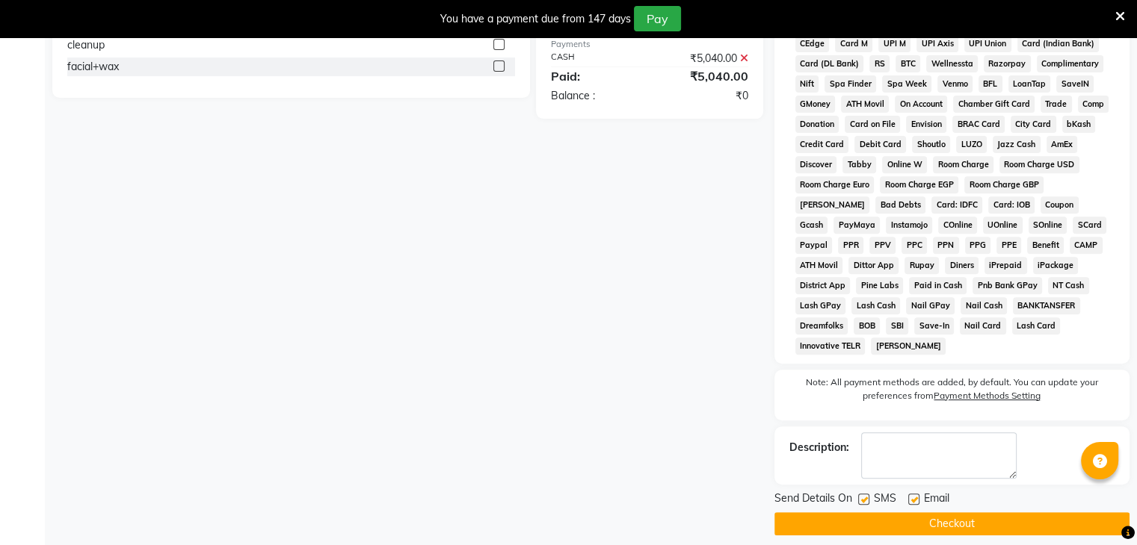
scroll to position [559, 0]
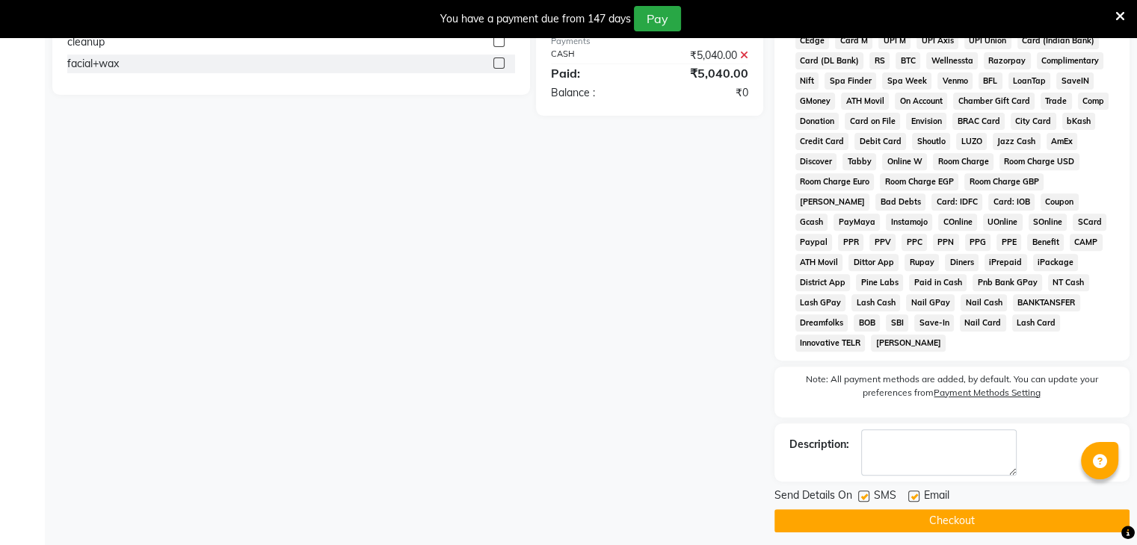
click at [977, 510] on button "Checkout" at bounding box center [951, 521] width 355 height 23
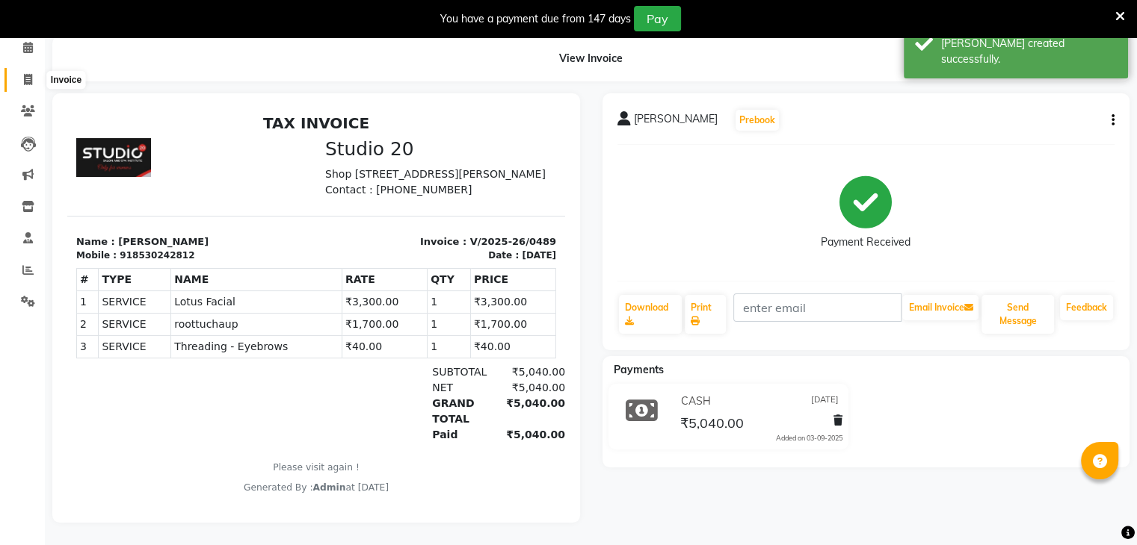
click at [30, 74] on icon at bounding box center [28, 79] width 8 height 11
select select "service"
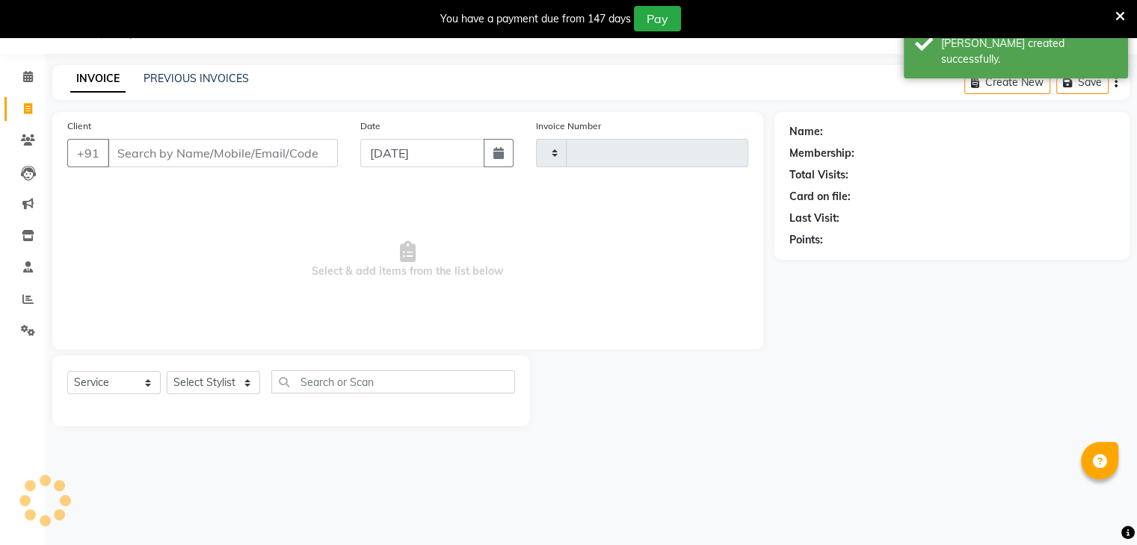
scroll to position [37, 0]
type input "0490"
select select "638"
click at [134, 145] on input "Client" at bounding box center [223, 153] width 230 height 28
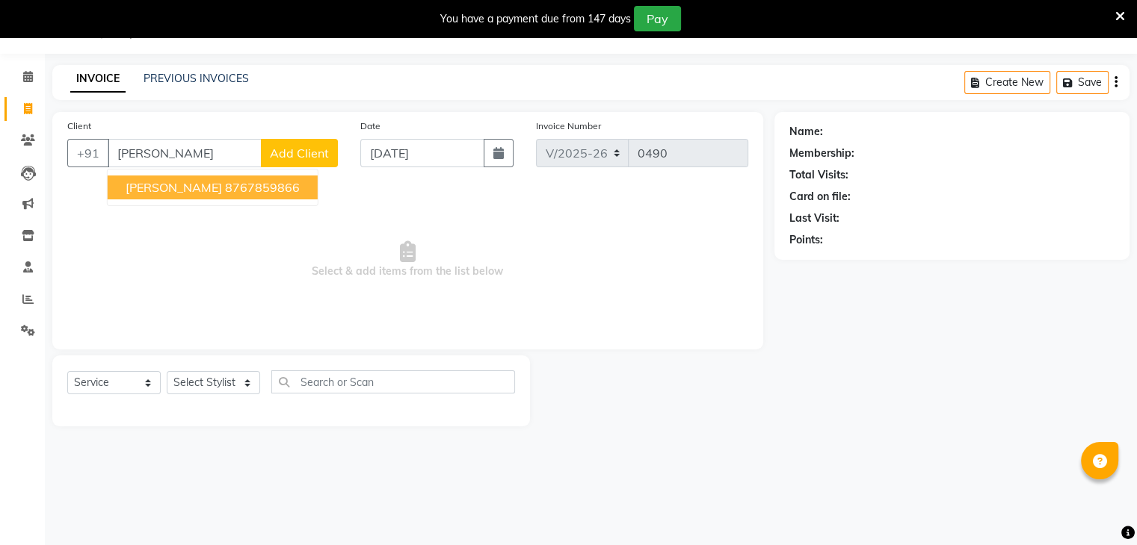
click at [161, 193] on span "[PERSON_NAME]" at bounding box center [174, 187] width 96 height 15
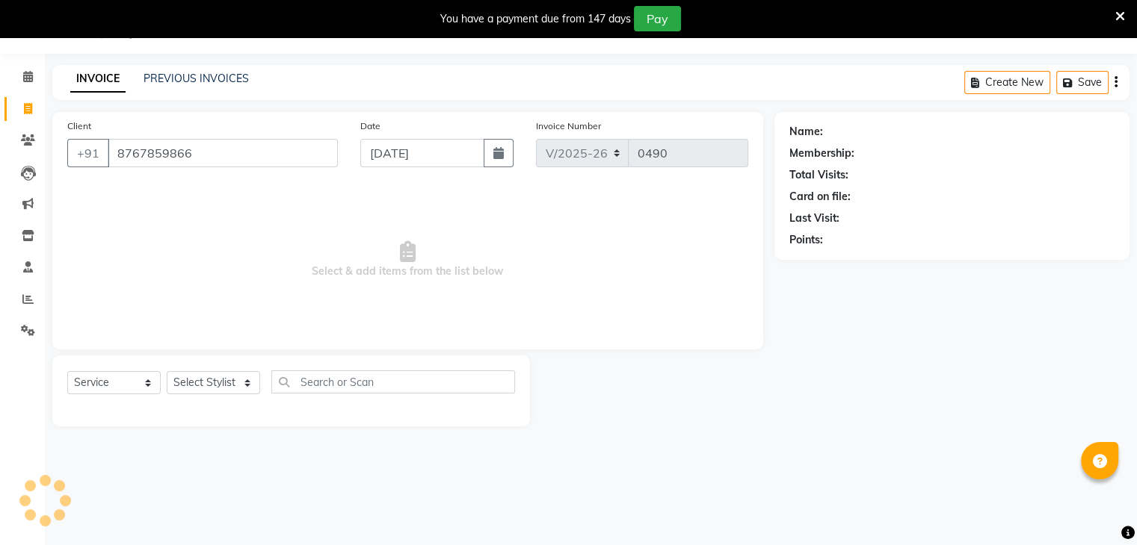
type input "8767859866"
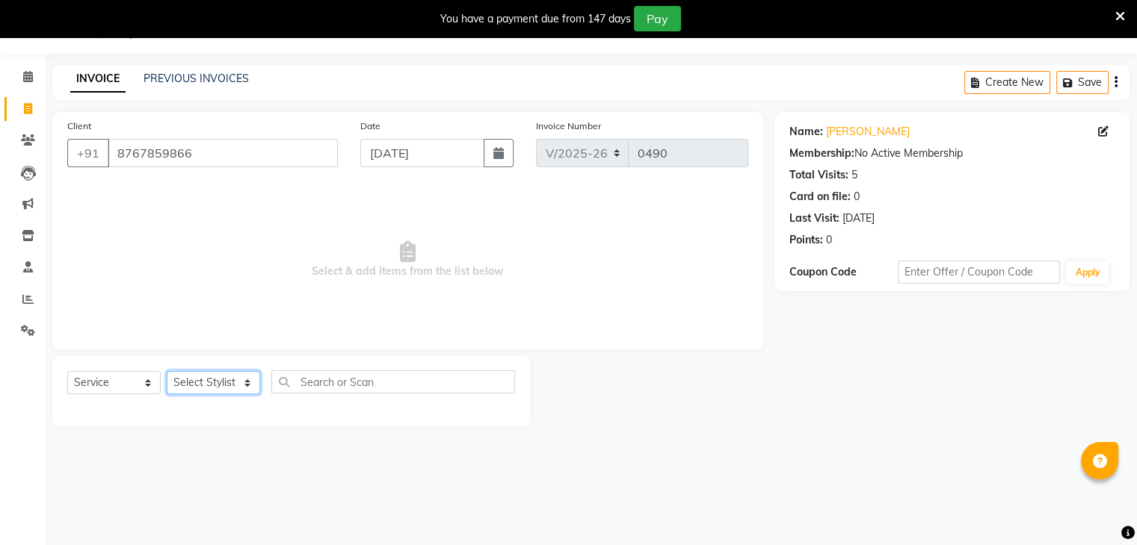
click at [235, 385] on select "Select Stylist [PERSON_NAME] [PERSON_NAME] [PERSON_NAME] Jaya [PERSON_NAME] [PE…" at bounding box center [213, 382] width 93 height 23
select select "9187"
click at [167, 372] on select "Select Stylist [PERSON_NAME] [PERSON_NAME] [PERSON_NAME] Jaya [PERSON_NAME] [PE…" at bounding box center [213, 382] width 93 height 23
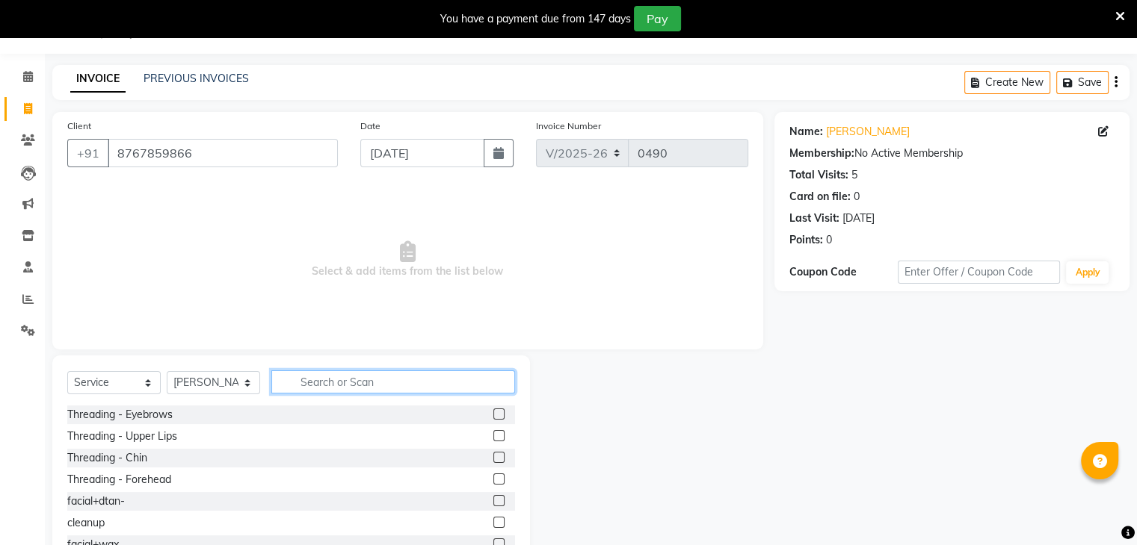
click at [318, 386] on input "text" at bounding box center [393, 382] width 244 height 23
type input "Clean"
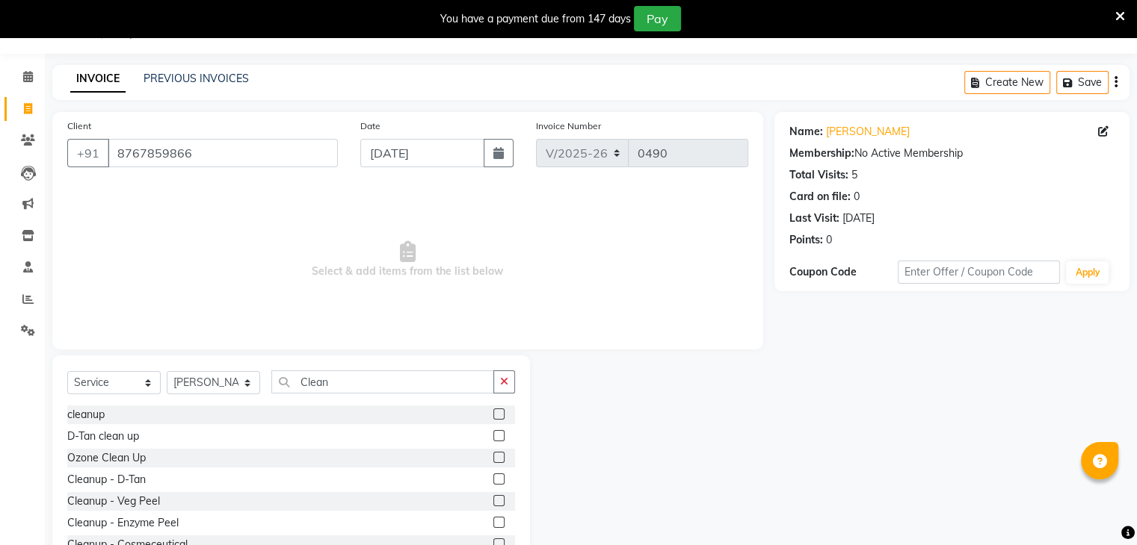
click at [493, 415] on label at bounding box center [498, 414] width 11 height 11
click at [493, 415] on input "checkbox" at bounding box center [498, 415] width 10 height 10
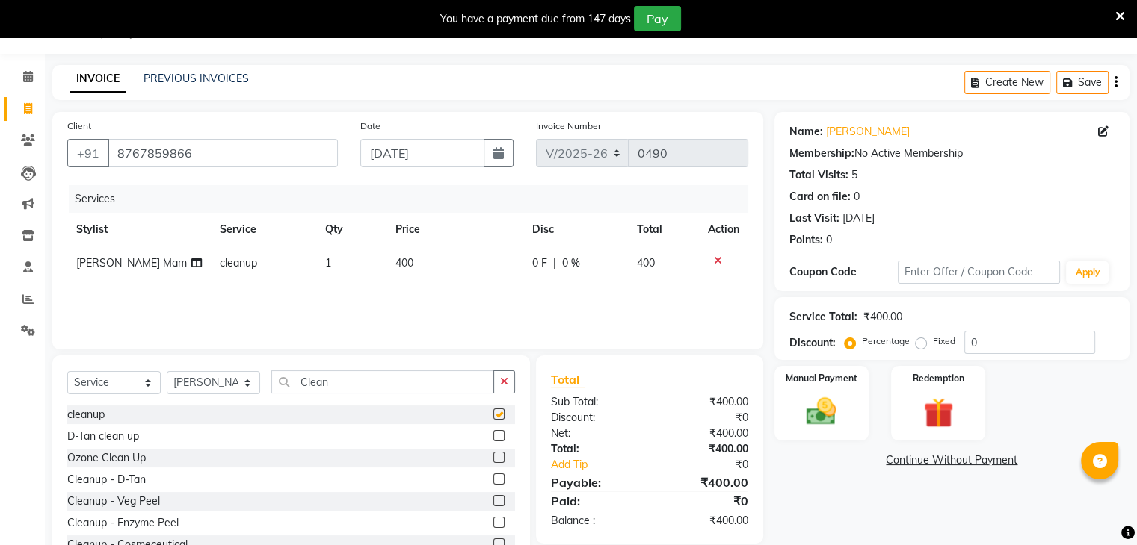
checkbox input "false"
click at [399, 265] on span "400" at bounding box center [404, 262] width 18 height 13
select select "9187"
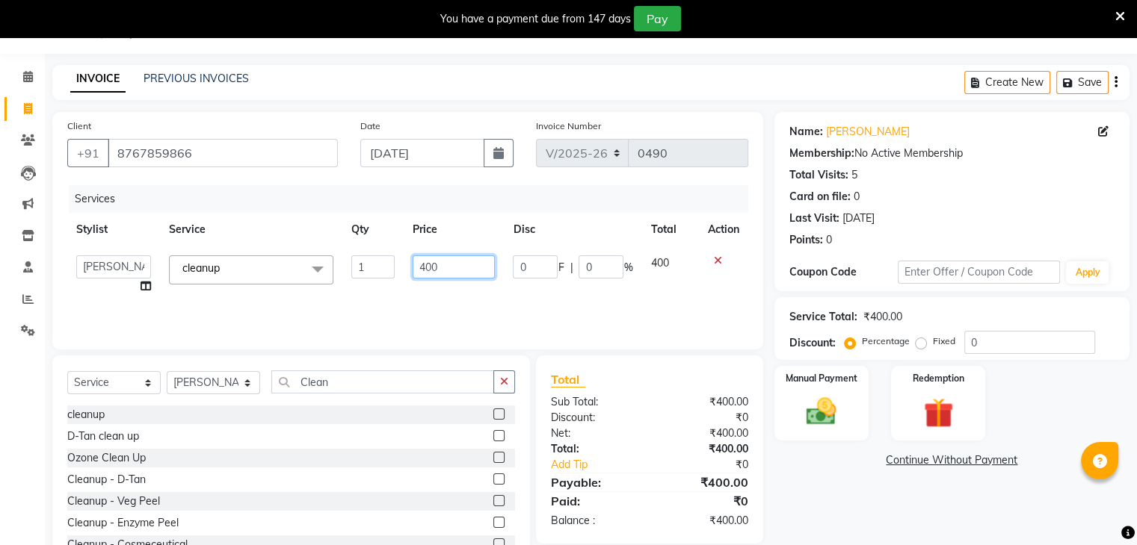
click at [442, 267] on input "400" at bounding box center [453, 267] width 82 height 23
type input "4"
type input "550"
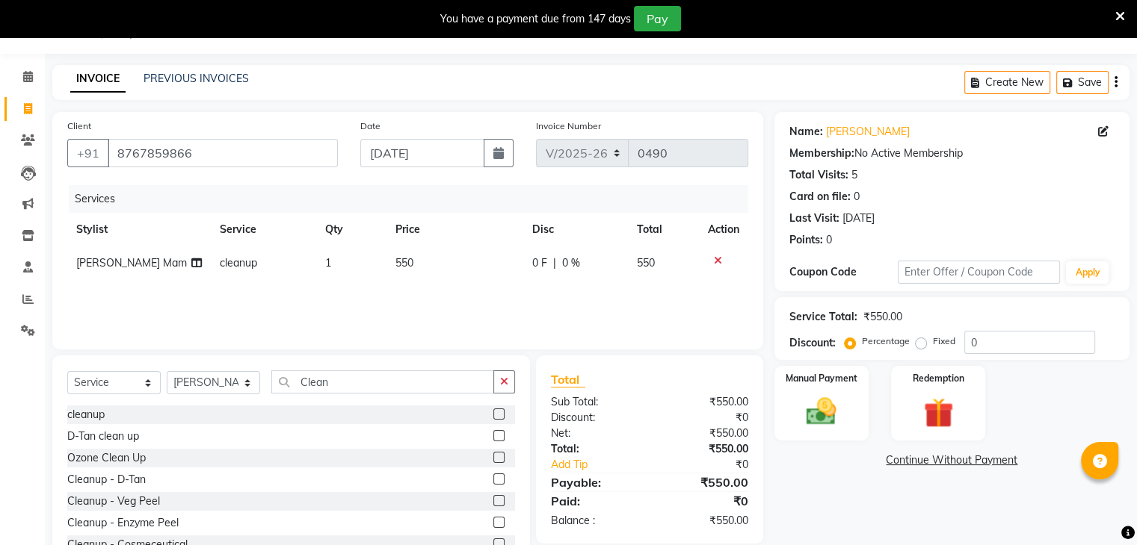
click at [443, 295] on div "Services Stylist Service Qty Price Disc Total Action [PERSON_NAME] Mam cleanup …" at bounding box center [407, 259] width 681 height 149
click at [207, 389] on select "Select Stylist [PERSON_NAME] [PERSON_NAME] [PERSON_NAME] Jaya [PERSON_NAME] [PE…" at bounding box center [213, 382] width 93 height 23
select select "80401"
click at [167, 372] on select "Select Stylist [PERSON_NAME] [PERSON_NAME] [PERSON_NAME] Jaya [PERSON_NAME] [PE…" at bounding box center [213, 382] width 93 height 23
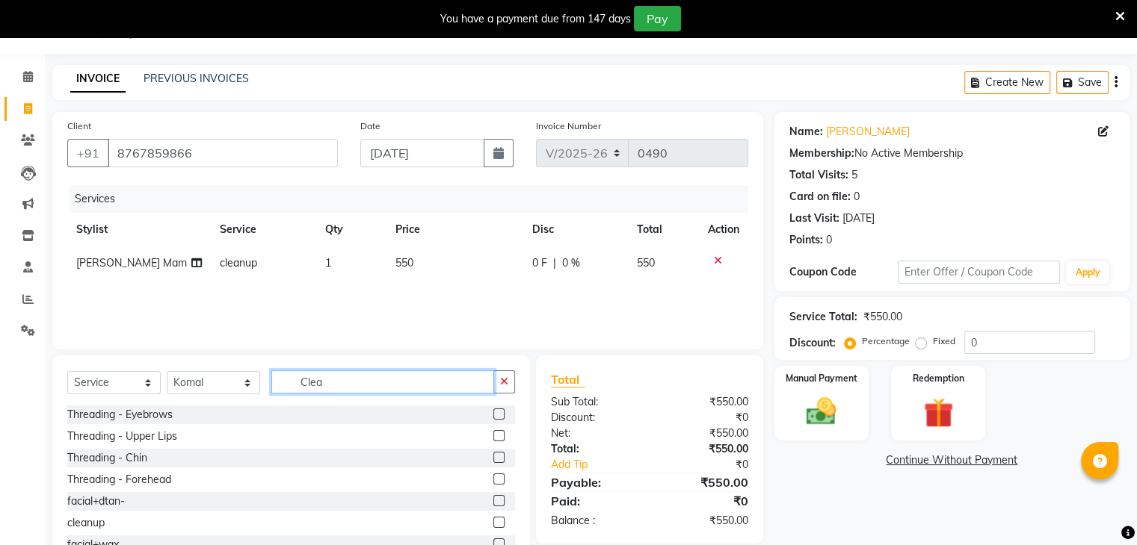
click at [349, 383] on input "Clea" at bounding box center [382, 382] width 223 height 23
type input "C"
type input "Hand wax"
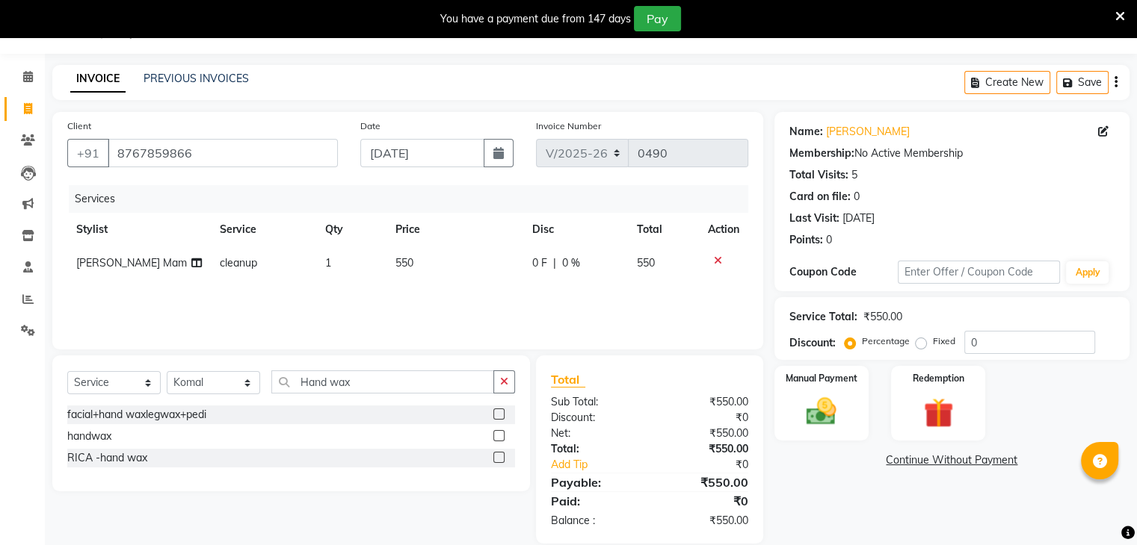
click at [499, 433] on label at bounding box center [498, 435] width 11 height 11
click at [499, 433] on input "checkbox" at bounding box center [498, 437] width 10 height 10
checkbox input "false"
click at [220, 386] on select "Select Stylist [PERSON_NAME] [PERSON_NAME] [PERSON_NAME] Jaya [PERSON_NAME] [PE…" at bounding box center [213, 382] width 93 height 23
select select "9187"
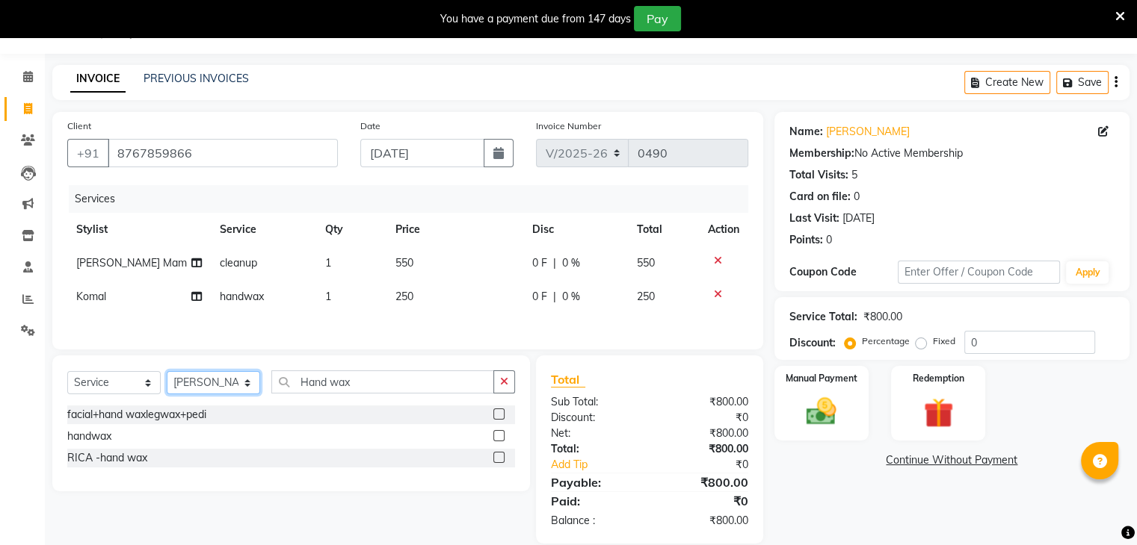
click at [167, 374] on select "Select Stylist [PERSON_NAME] [PERSON_NAME] [PERSON_NAME] Jaya [PERSON_NAME] [PE…" at bounding box center [213, 382] width 93 height 23
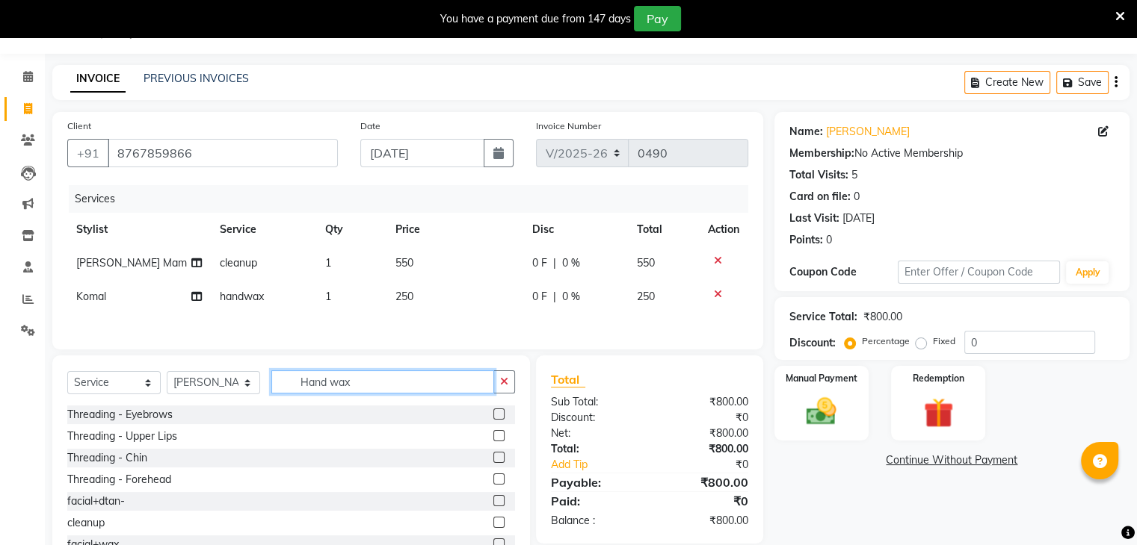
click at [363, 387] on input "Hand wax" at bounding box center [382, 382] width 223 height 23
type input "H"
click at [493, 416] on label at bounding box center [498, 414] width 11 height 11
click at [493, 416] on input "checkbox" at bounding box center [498, 415] width 10 height 10
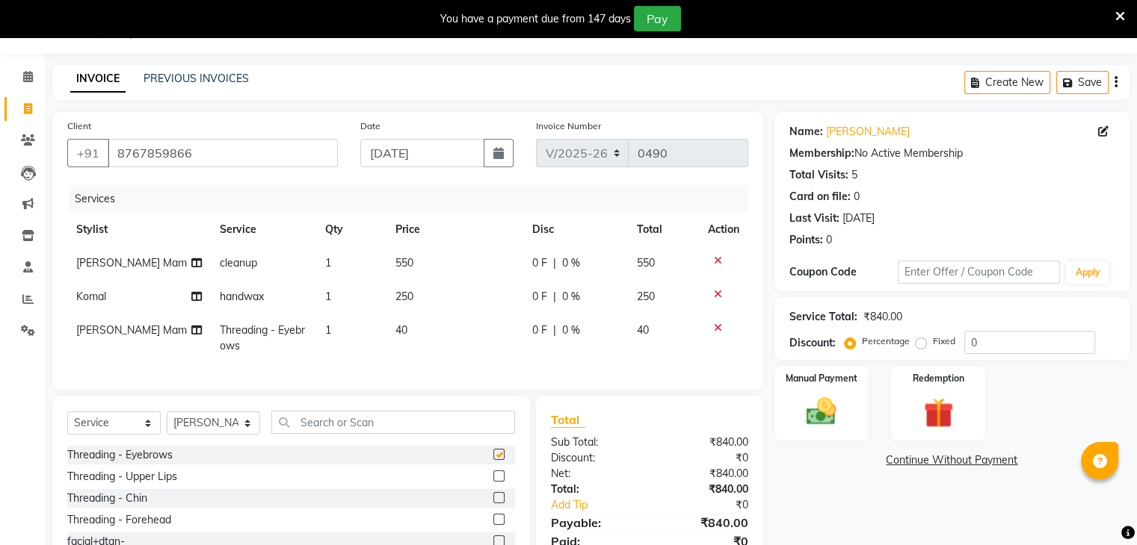
click at [489, 416] on div "Select Service Product Membership Package Voucher Prepaid Gift Card Select Styl…" at bounding box center [290, 506] width 477 height 220
checkbox input "false"
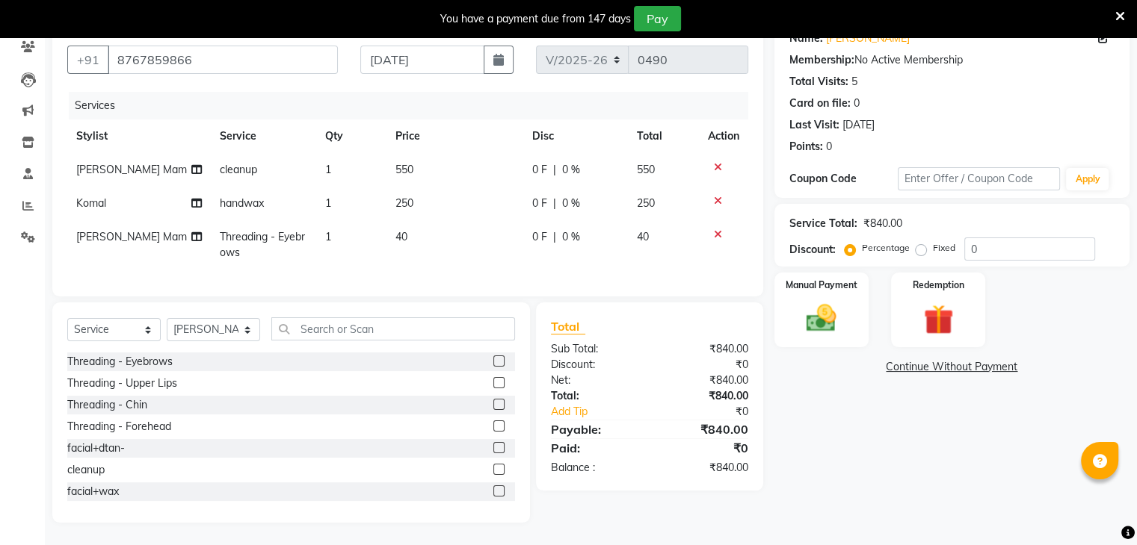
scroll to position [138, 0]
click at [493, 428] on label at bounding box center [498, 426] width 11 height 11
click at [493, 428] on input "checkbox" at bounding box center [498, 427] width 10 height 10
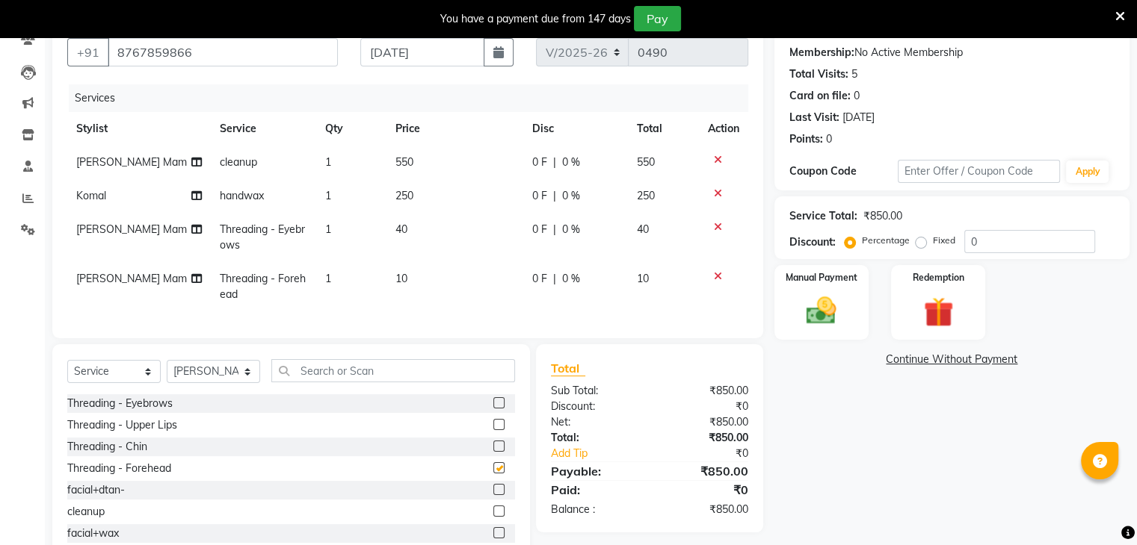
checkbox input "false"
click at [493, 430] on label at bounding box center [498, 424] width 11 height 11
click at [493, 430] on input "checkbox" at bounding box center [498, 426] width 10 height 10
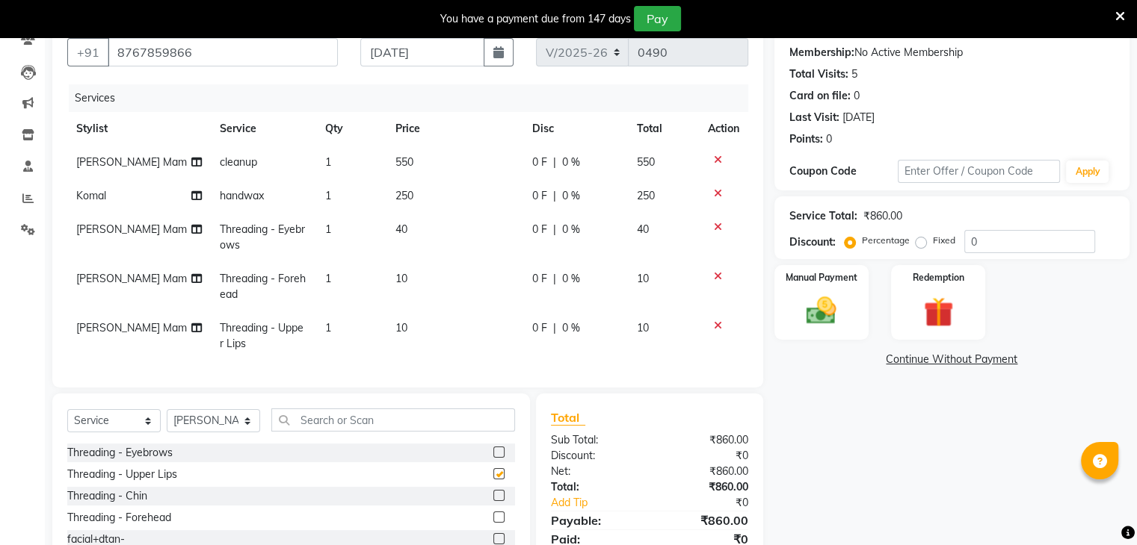
checkbox input "false"
click at [933, 247] on label "Fixed" at bounding box center [944, 240] width 22 height 13
click at [918, 246] on input "Fixed" at bounding box center [923, 240] width 10 height 10
radio input "true"
click at [997, 237] on input "0" at bounding box center [1029, 241] width 131 height 23
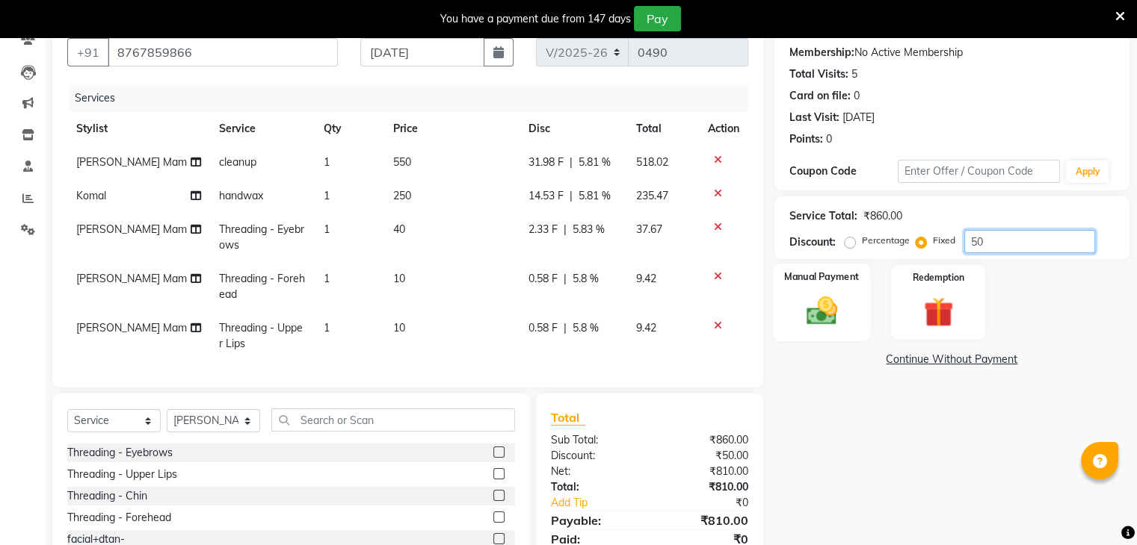
type input "50"
click at [827, 306] on img at bounding box center [821, 312] width 50 height 36
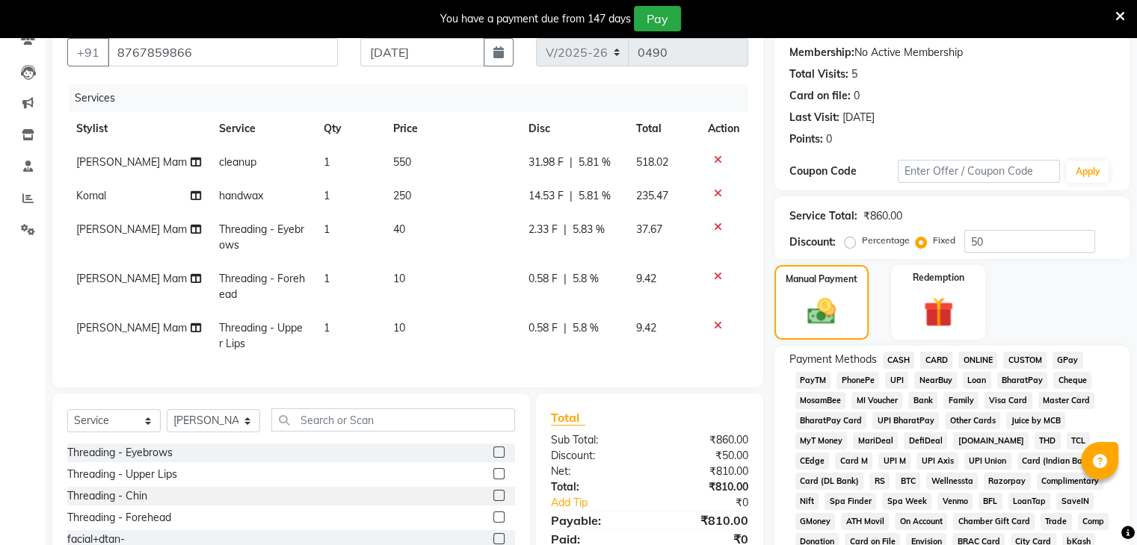
click at [1069, 363] on span "GPay" at bounding box center [1067, 360] width 31 height 17
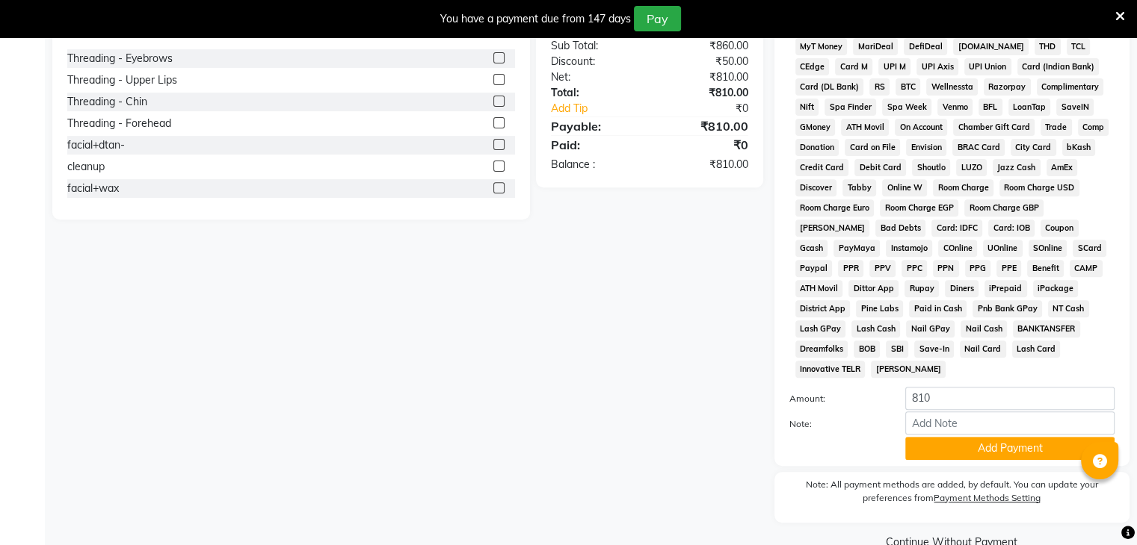
scroll to position [556, 0]
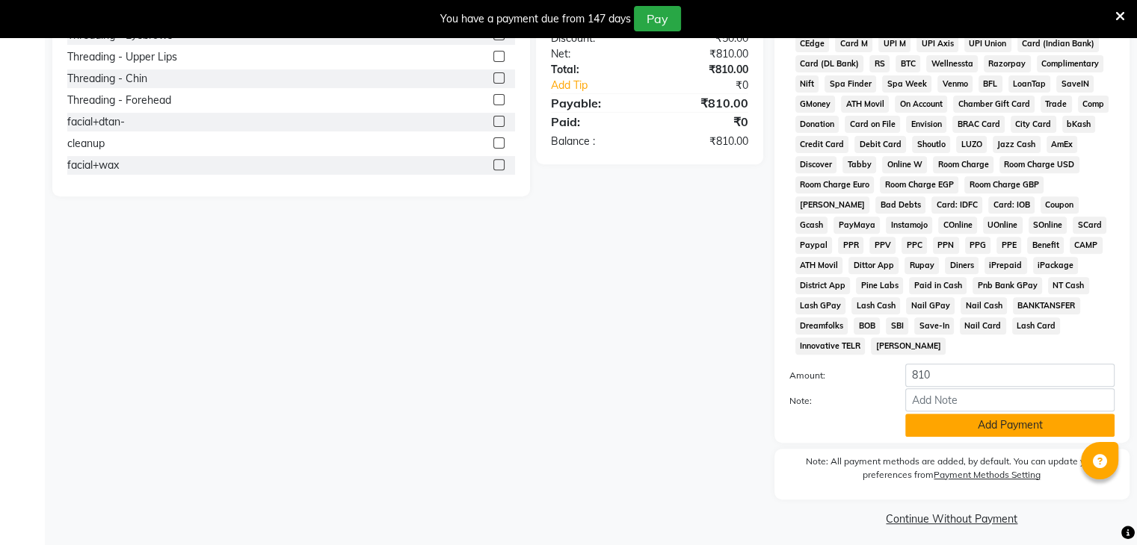
click at [997, 414] on button "Add Payment" at bounding box center [1009, 425] width 209 height 23
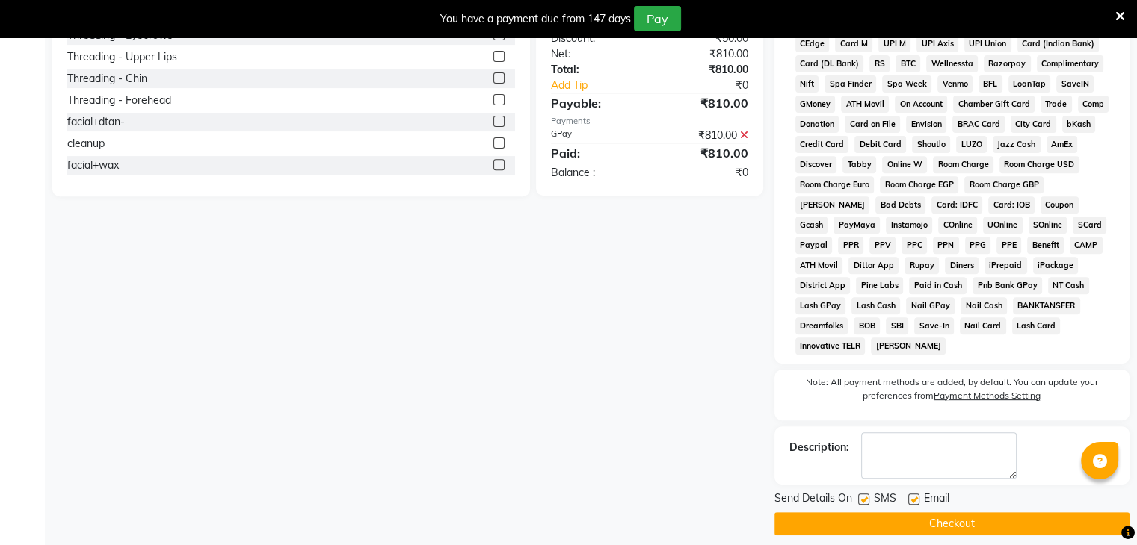
click at [1007, 515] on button "Checkout" at bounding box center [951, 524] width 355 height 23
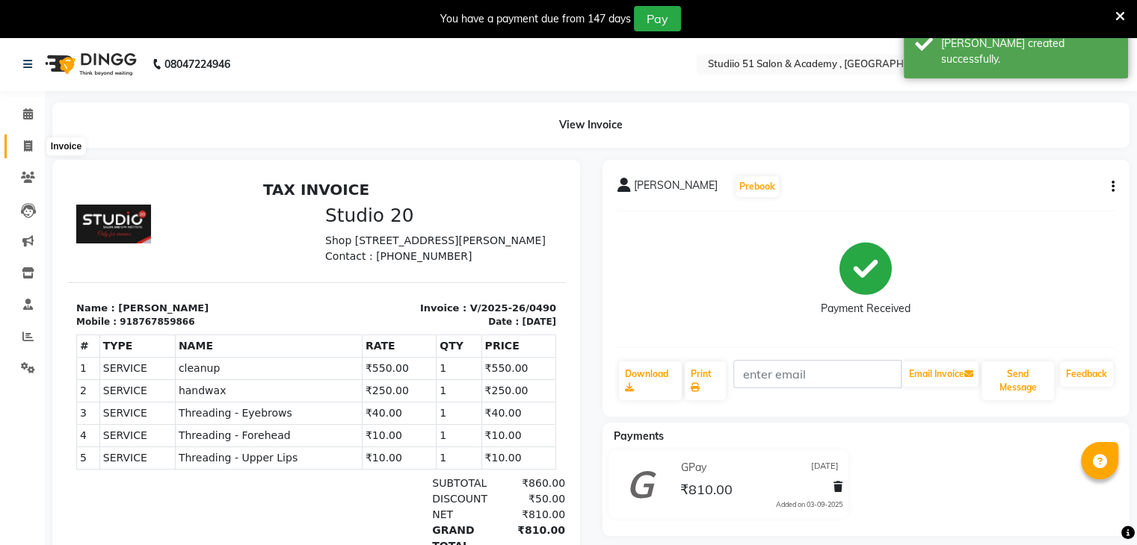
click at [20, 146] on span at bounding box center [28, 146] width 26 height 17
select select "638"
select select "service"
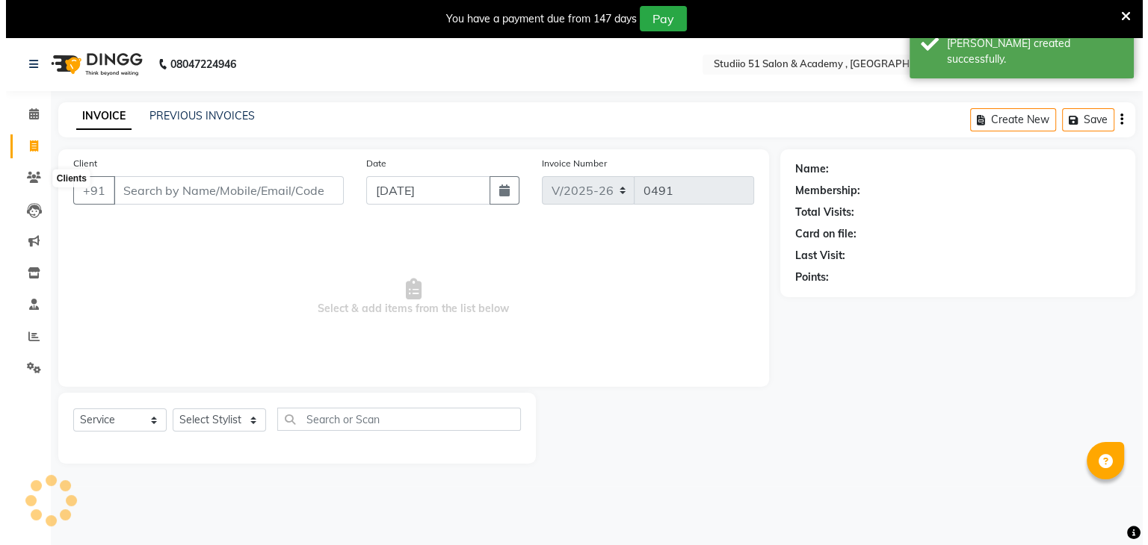
scroll to position [37, 0]
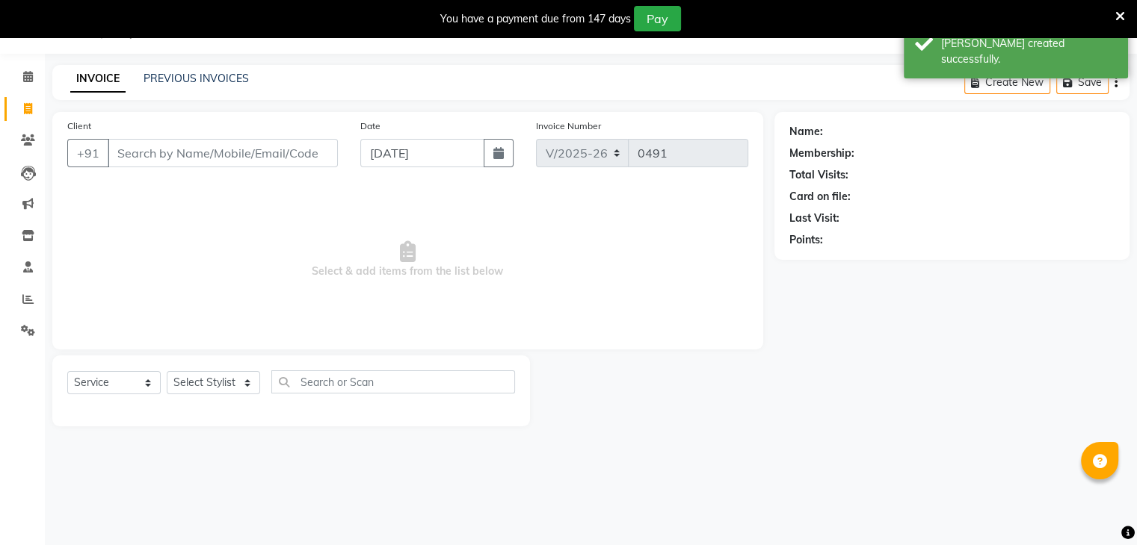
click at [132, 156] on input "Client" at bounding box center [223, 153] width 230 height 28
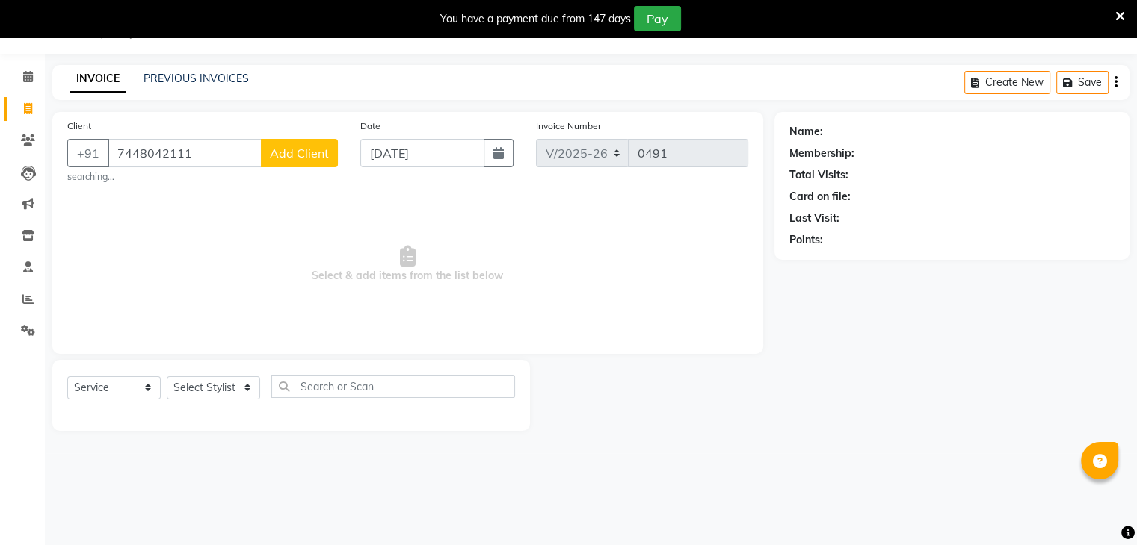
type input "7448042111"
click at [297, 153] on span "Add Client" at bounding box center [299, 153] width 59 height 15
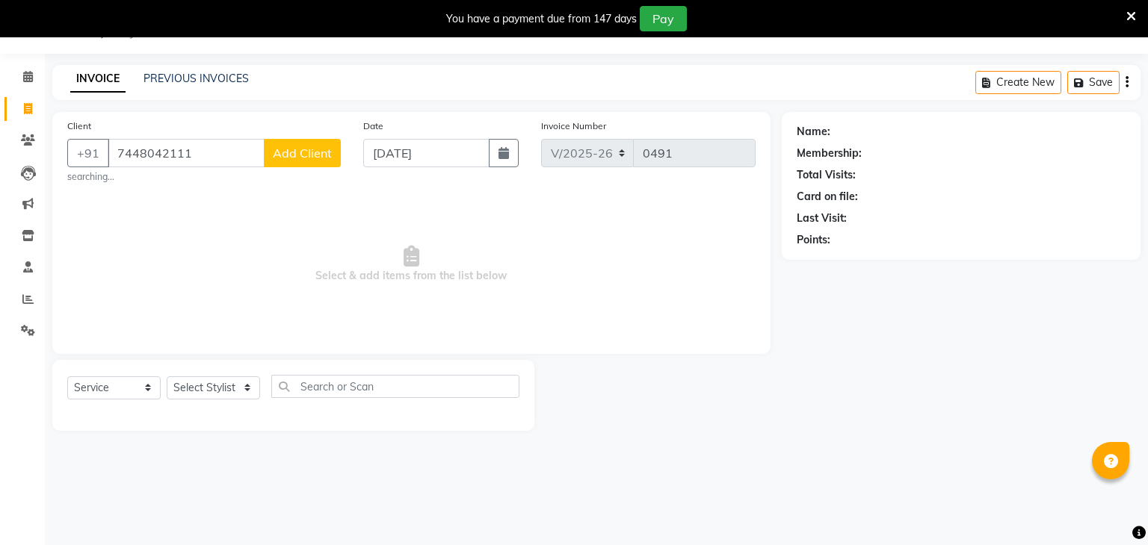
select select "22"
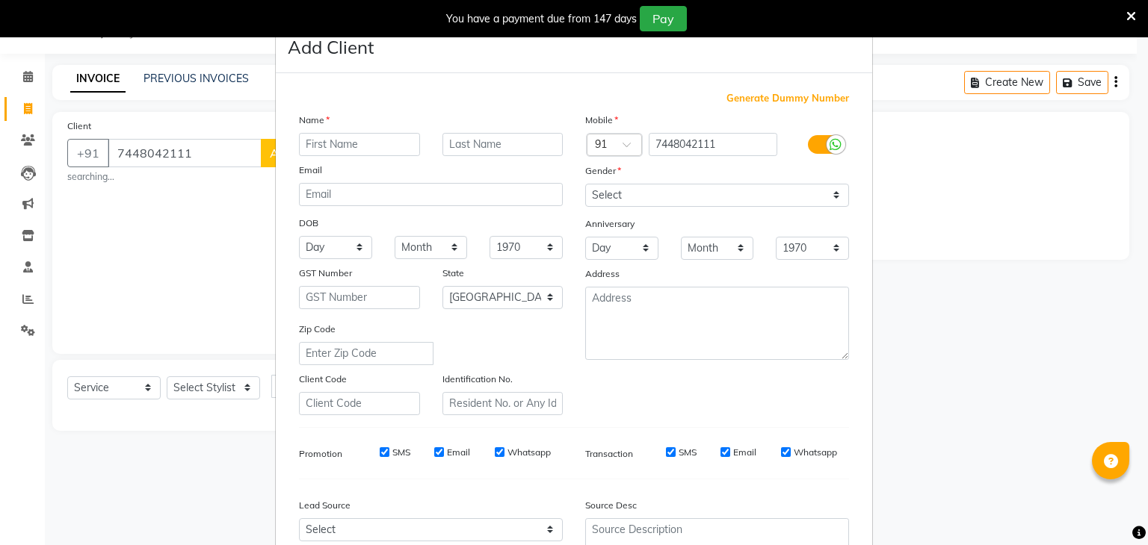
click at [352, 149] on input "text" at bounding box center [359, 144] width 121 height 23
type input "[PERSON_NAME]"
click at [449, 145] on input "text" at bounding box center [502, 144] width 121 height 23
type input "[PERSON_NAME]"
click at [594, 192] on select "Select [DEMOGRAPHIC_DATA] [DEMOGRAPHIC_DATA] Other Prefer Not To Say" at bounding box center [717, 195] width 264 height 23
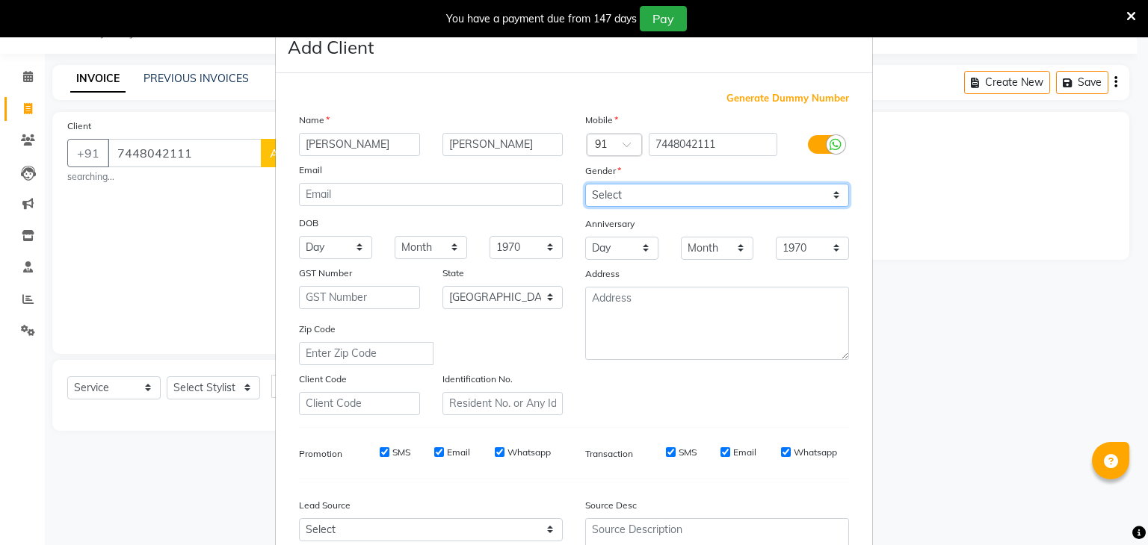
select select "[DEMOGRAPHIC_DATA]"
click at [585, 185] on select "Select [DEMOGRAPHIC_DATA] [DEMOGRAPHIC_DATA] Other Prefer Not To Say" at bounding box center [717, 195] width 264 height 23
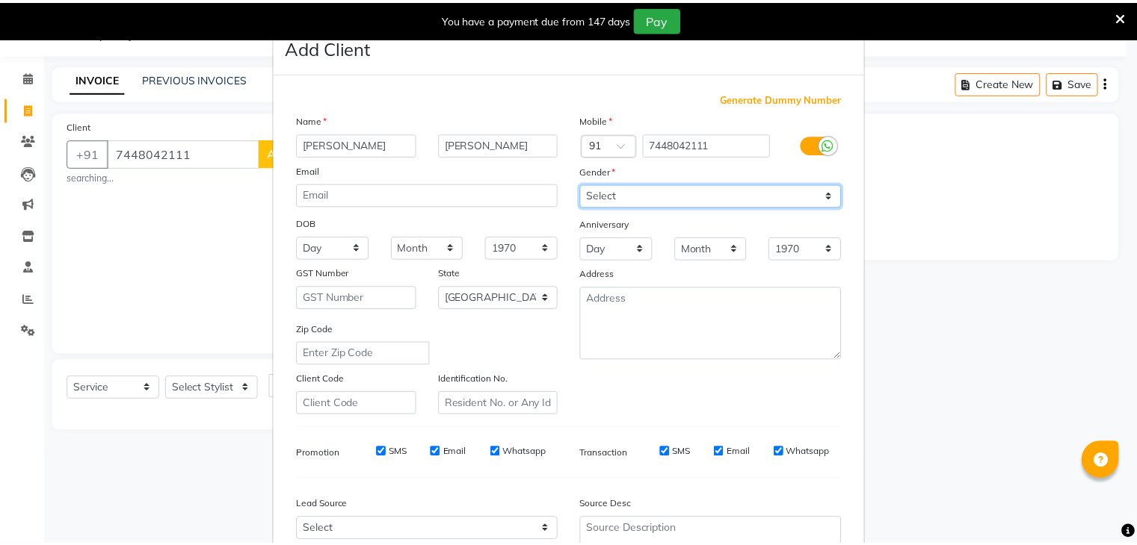
scroll to position [152, 0]
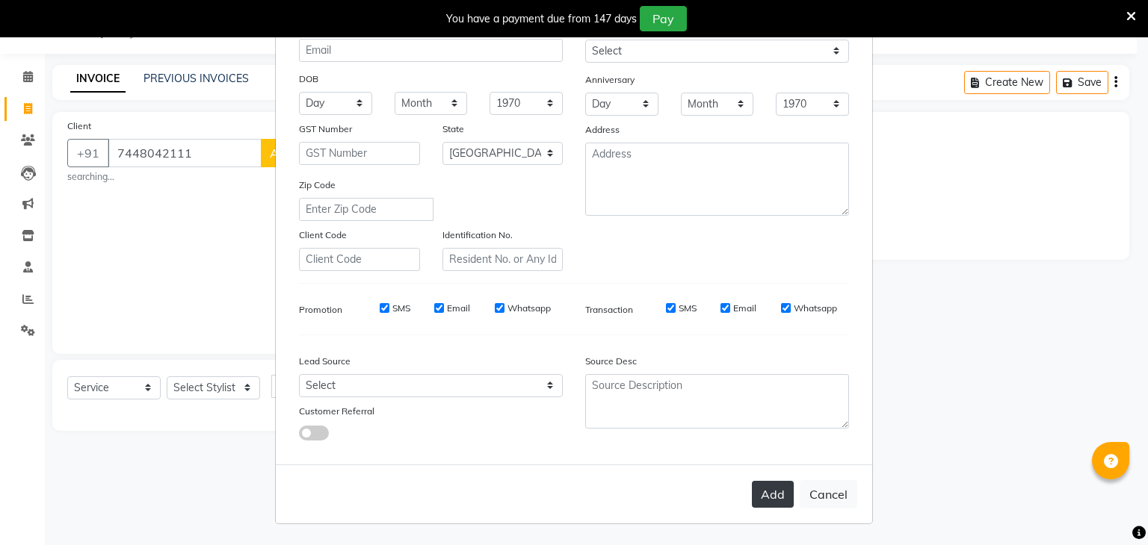
click at [774, 496] on button "Add" at bounding box center [773, 494] width 42 height 27
select select
select select "null"
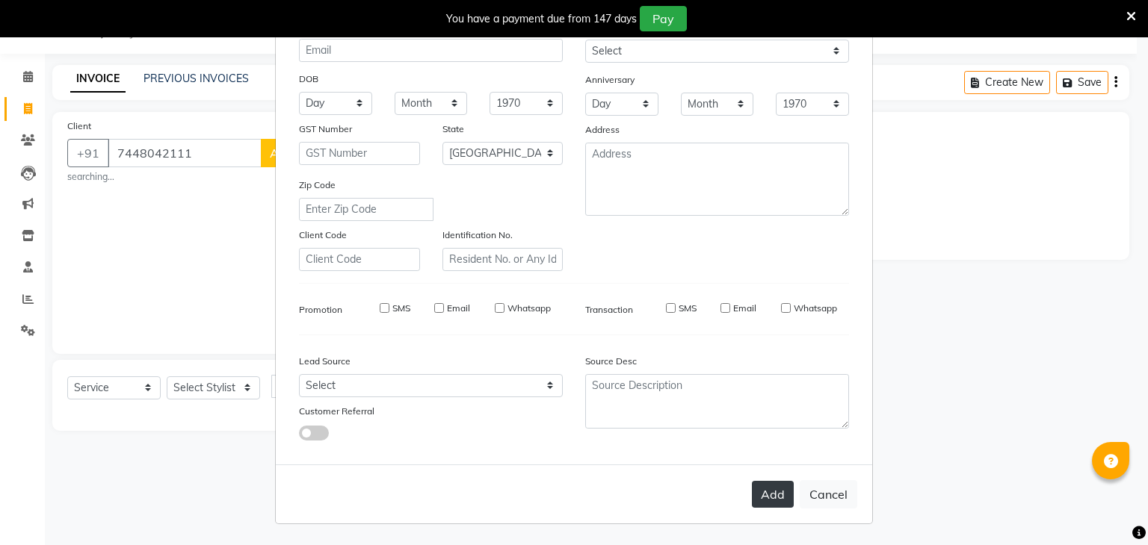
select select
checkbox input "false"
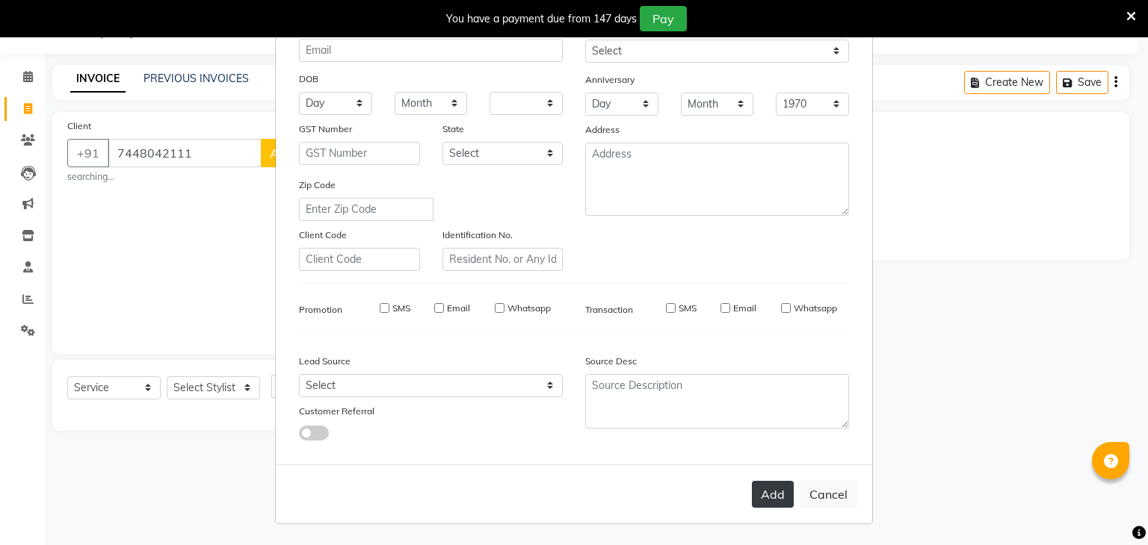
checkbox input "false"
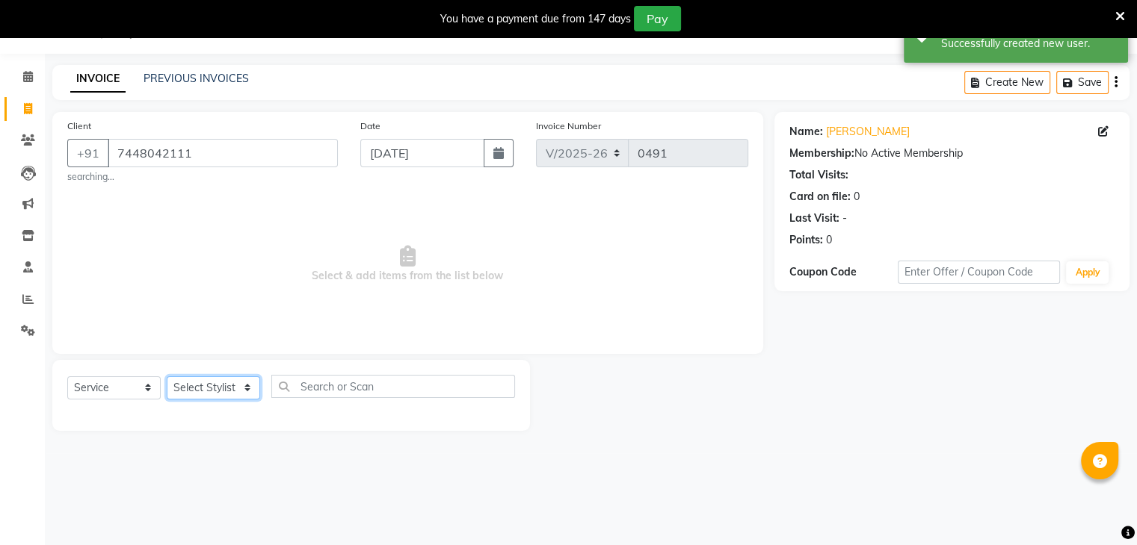
click at [195, 398] on select "Select Stylist [PERSON_NAME] [PERSON_NAME] [PERSON_NAME] Jaya [PERSON_NAME] [PE…" at bounding box center [213, 388] width 93 height 23
select select "69940"
click at [167, 377] on select "Select Stylist [PERSON_NAME] [PERSON_NAME] [PERSON_NAME] Jaya [PERSON_NAME] [PE…" at bounding box center [213, 388] width 93 height 23
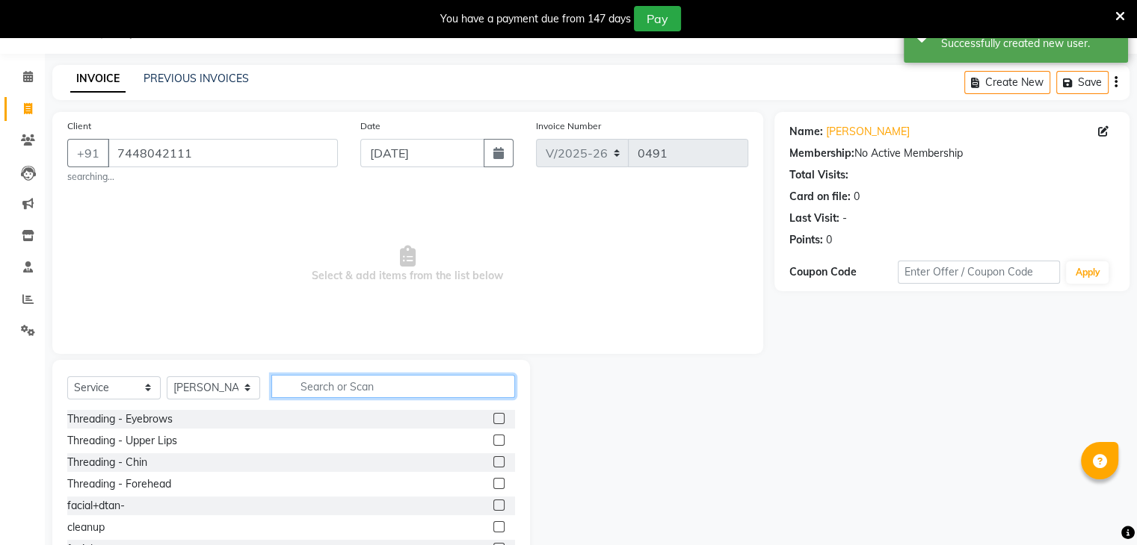
click at [341, 381] on input "text" at bounding box center [393, 386] width 244 height 23
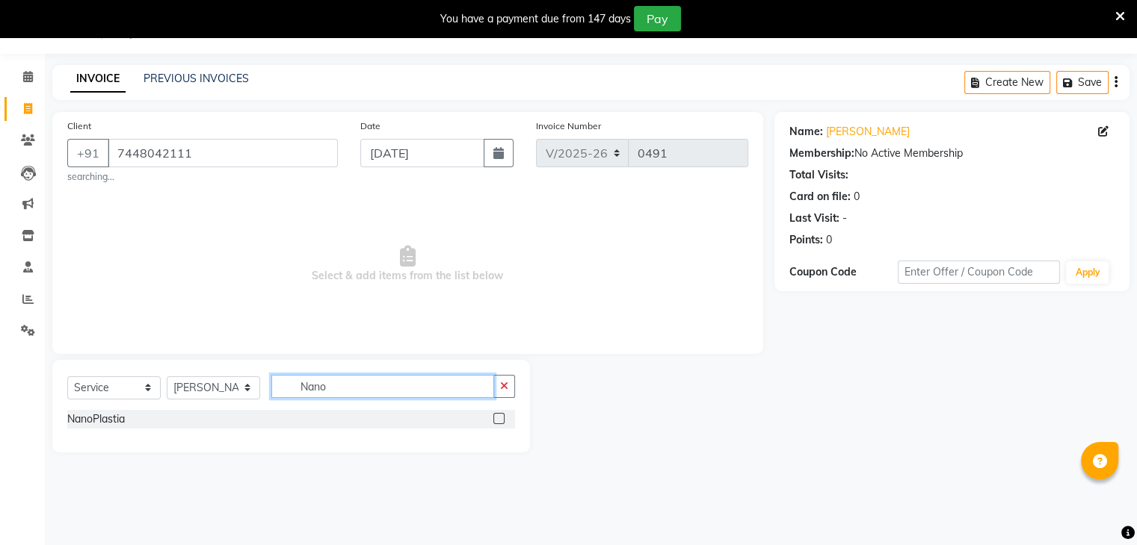
type input "Nano"
click at [493, 416] on label at bounding box center [498, 418] width 11 height 11
click at [493, 416] on input "checkbox" at bounding box center [498, 420] width 10 height 10
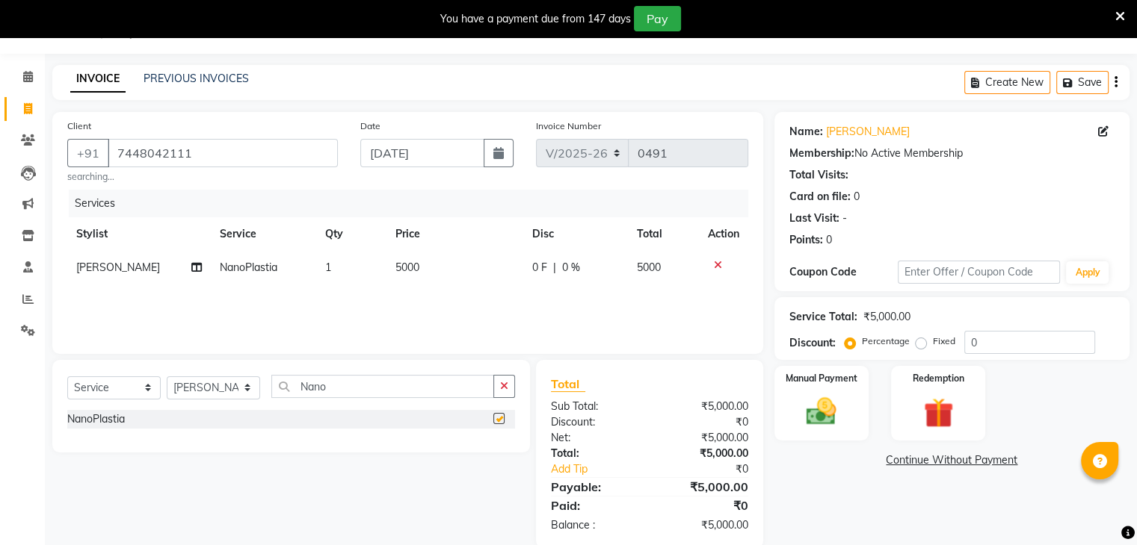
checkbox input "false"
click at [410, 266] on span "5000" at bounding box center [407, 267] width 24 height 13
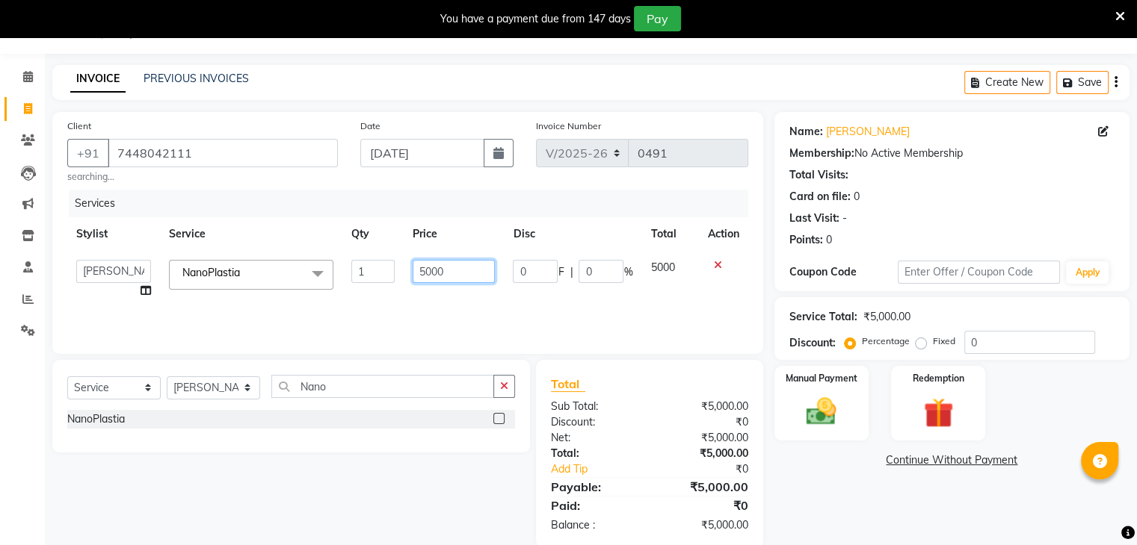
click at [426, 273] on input "5000" at bounding box center [453, 271] width 82 height 23
type input "3000"
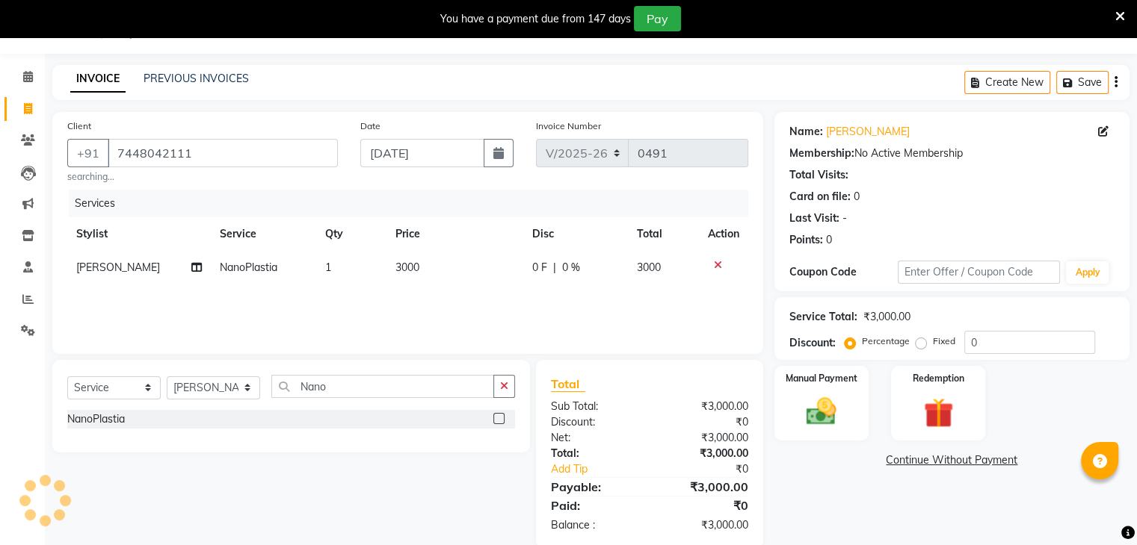
click at [463, 300] on div "Services Stylist Service Qty Price Disc Total Action [PERSON_NAME] NanoPlastia …" at bounding box center [407, 264] width 681 height 149
click at [833, 404] on img at bounding box center [821, 413] width 50 height 36
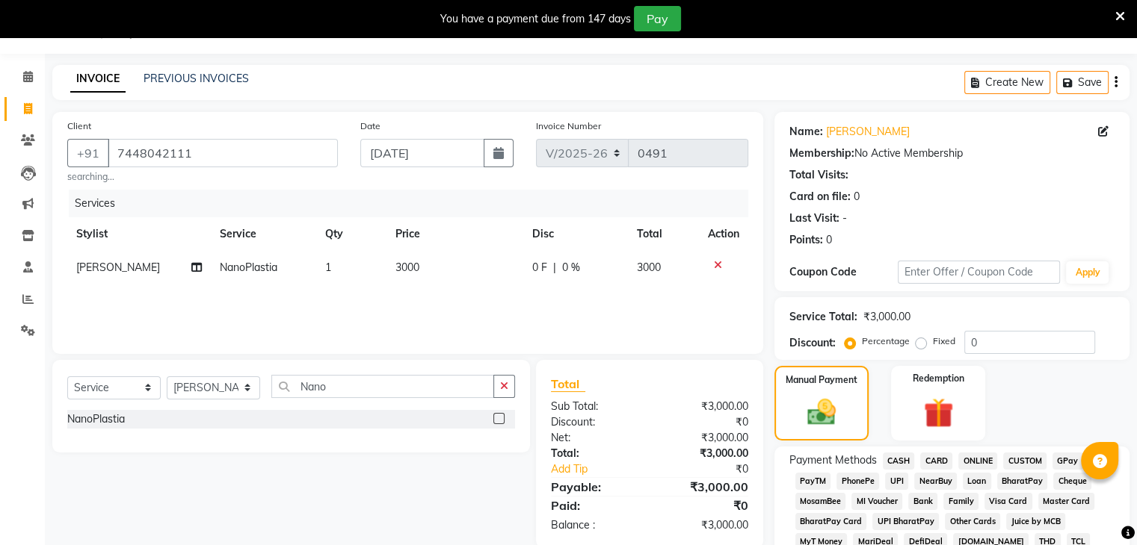
click at [1065, 460] on span "GPay" at bounding box center [1067, 461] width 31 height 17
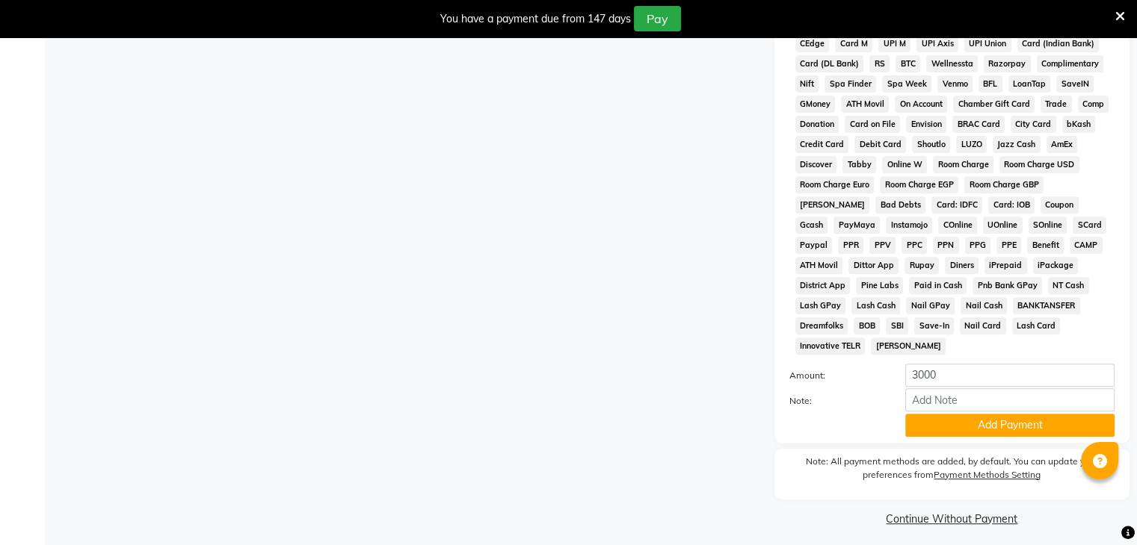
click at [984, 433] on div "Payment Methods CASH CARD ONLINE CUSTOM GPay PayTM PhonePe UPI NearBuy Loan Bha…" at bounding box center [951, 185] width 355 height 515
click at [975, 419] on button "Add Payment" at bounding box center [1009, 425] width 209 height 23
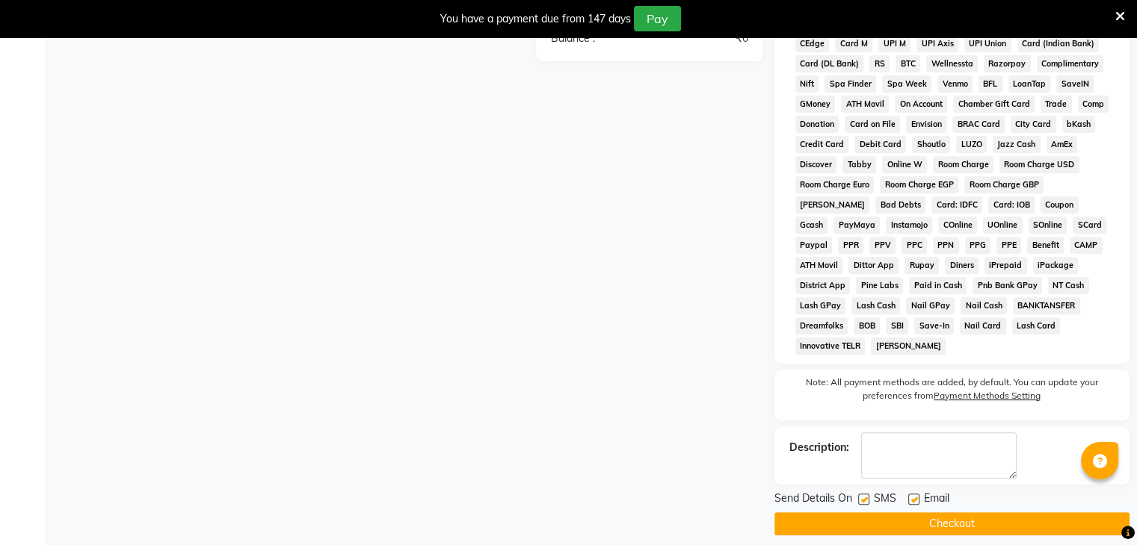
click at [952, 513] on button "Checkout" at bounding box center [951, 524] width 355 height 23
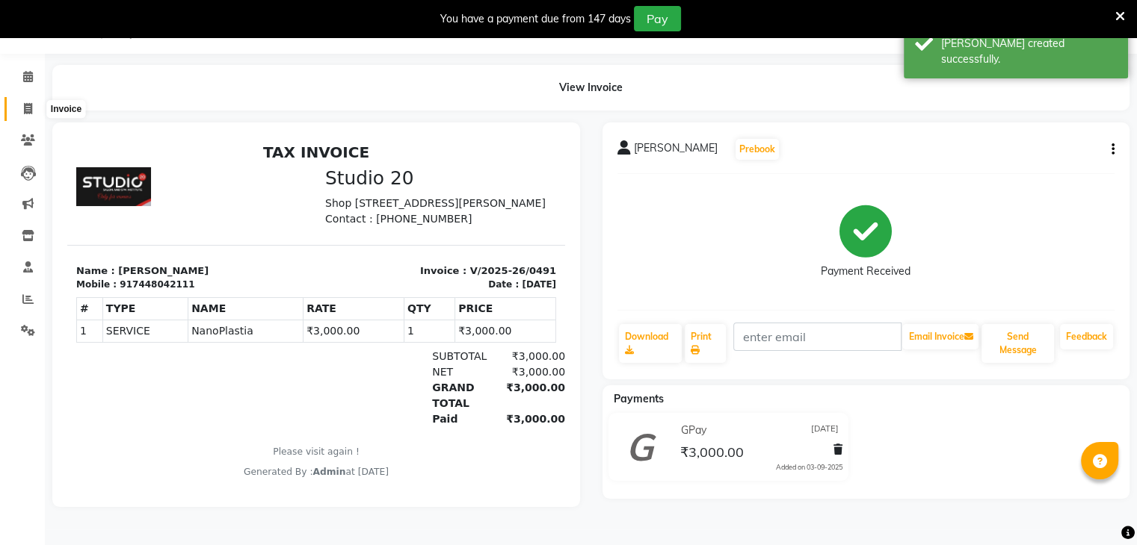
click at [29, 106] on icon at bounding box center [28, 108] width 8 height 11
select select "638"
select select "service"
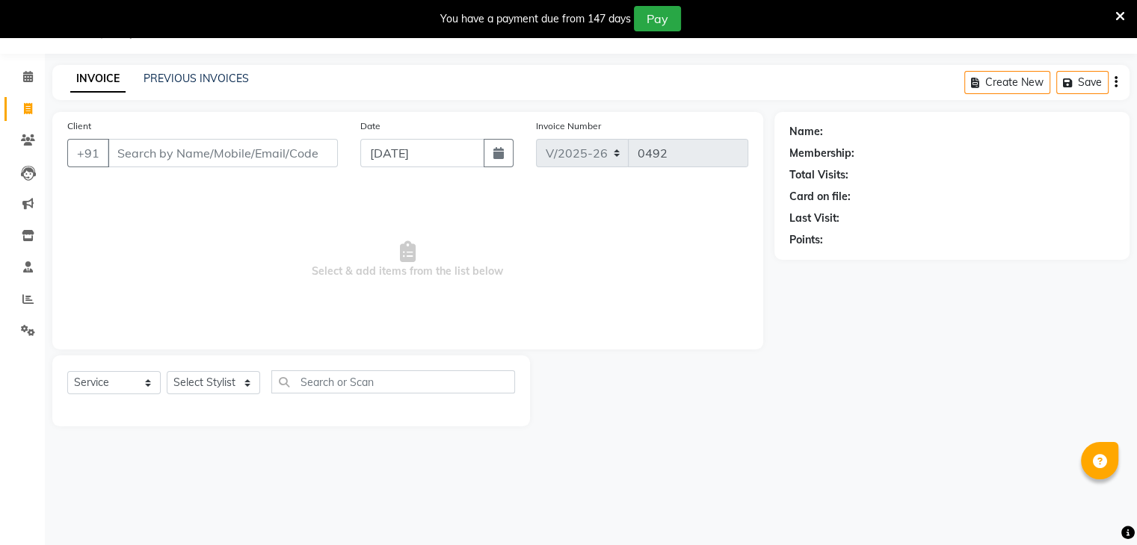
click at [25, 126] on li "Clients" at bounding box center [22, 141] width 45 height 32
click at [149, 157] on input "Client" at bounding box center [223, 153] width 230 height 28
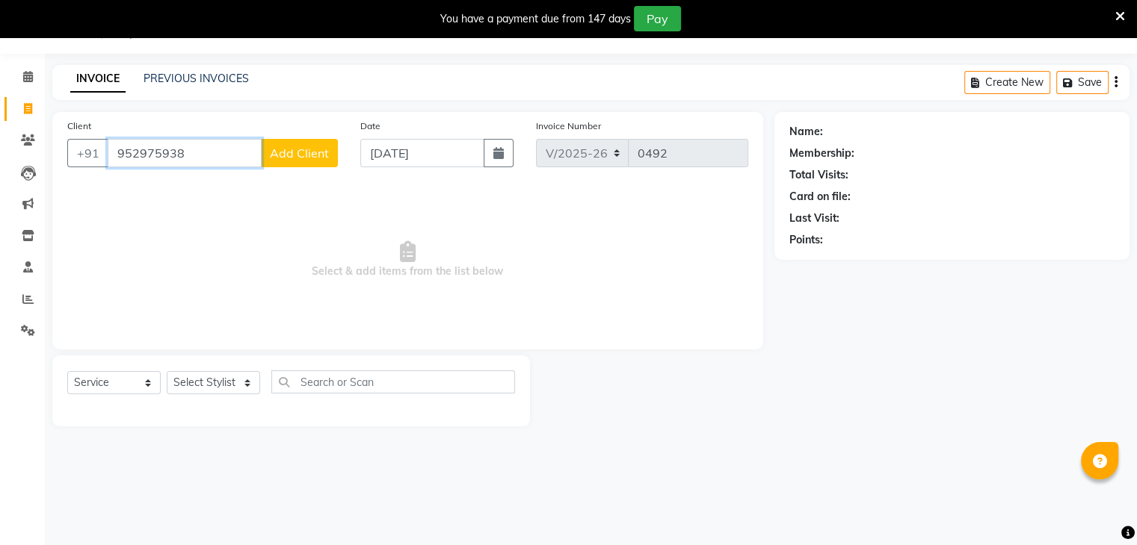
click at [167, 153] on input "952975938" at bounding box center [185, 153] width 154 height 28
type input "9529759338"
click at [301, 154] on span "Add Client" at bounding box center [299, 153] width 59 height 15
select select "22"
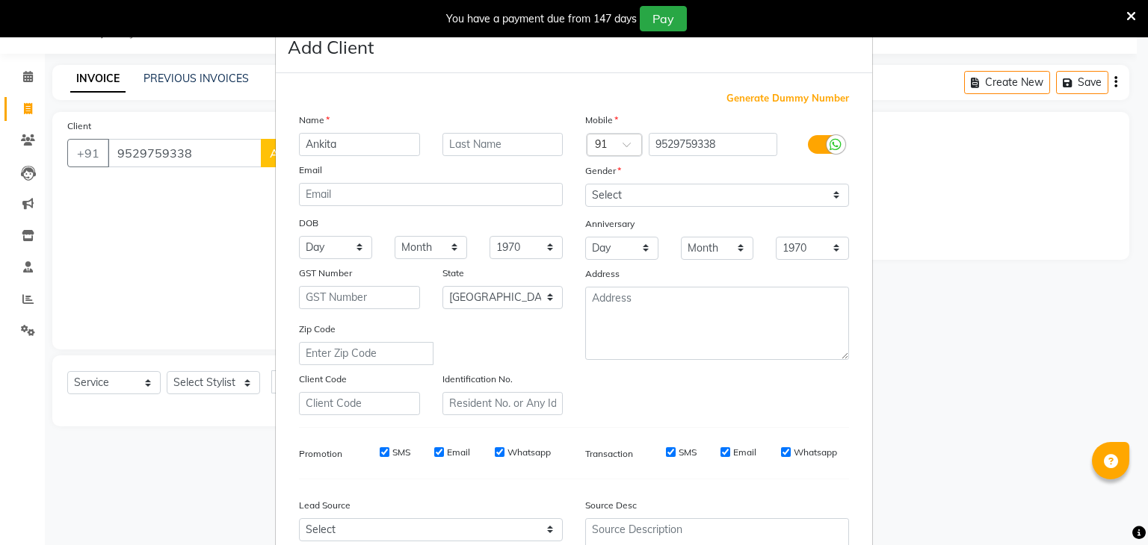
type input "Ankita"
drag, startPoint x: 649, startPoint y: 200, endPoint x: 634, endPoint y: 267, distance: 68.9
click at [634, 267] on div "Mobile Country Code × 91 9529759338 Gender Select [DEMOGRAPHIC_DATA] [DEMOGRAPH…" at bounding box center [717, 263] width 286 height 303
select select "[DEMOGRAPHIC_DATA]"
click at [585, 185] on select "Select [DEMOGRAPHIC_DATA] [DEMOGRAPHIC_DATA] Other Prefer Not To Say" at bounding box center [717, 195] width 264 height 23
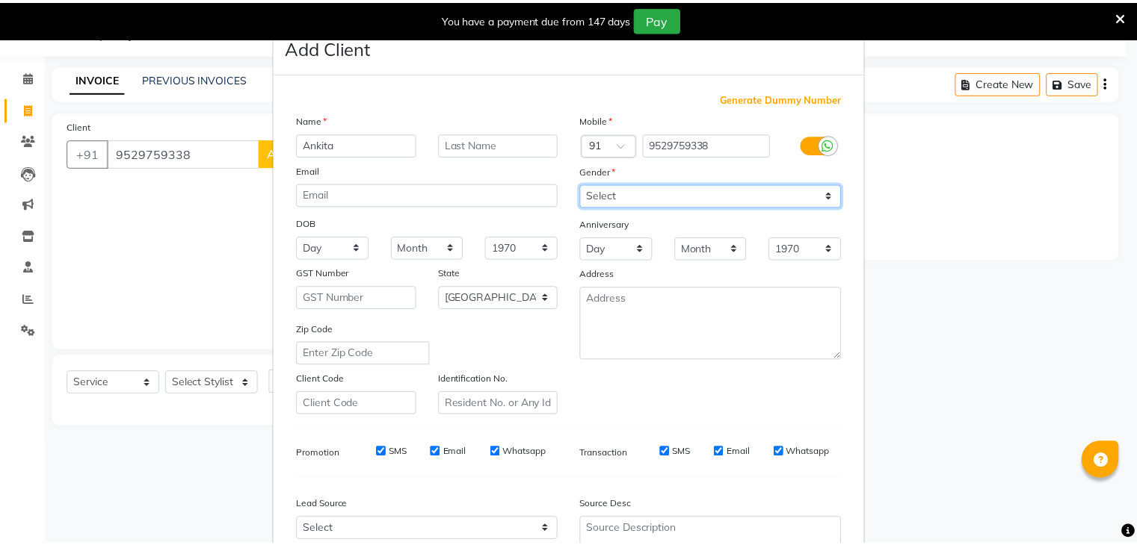
scroll to position [152, 0]
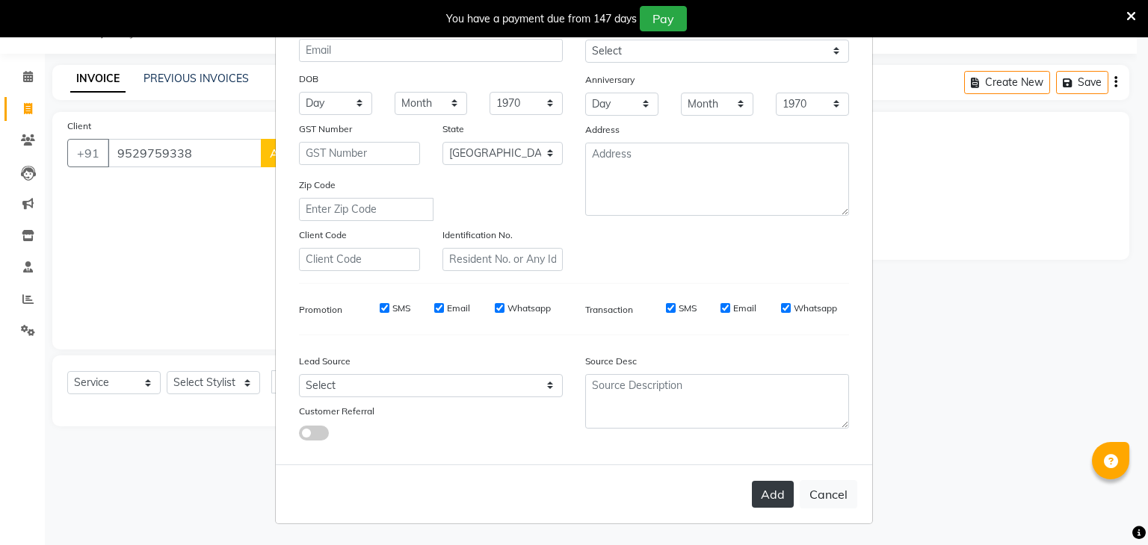
click at [767, 492] on button "Add" at bounding box center [773, 494] width 42 height 27
select select
select select "null"
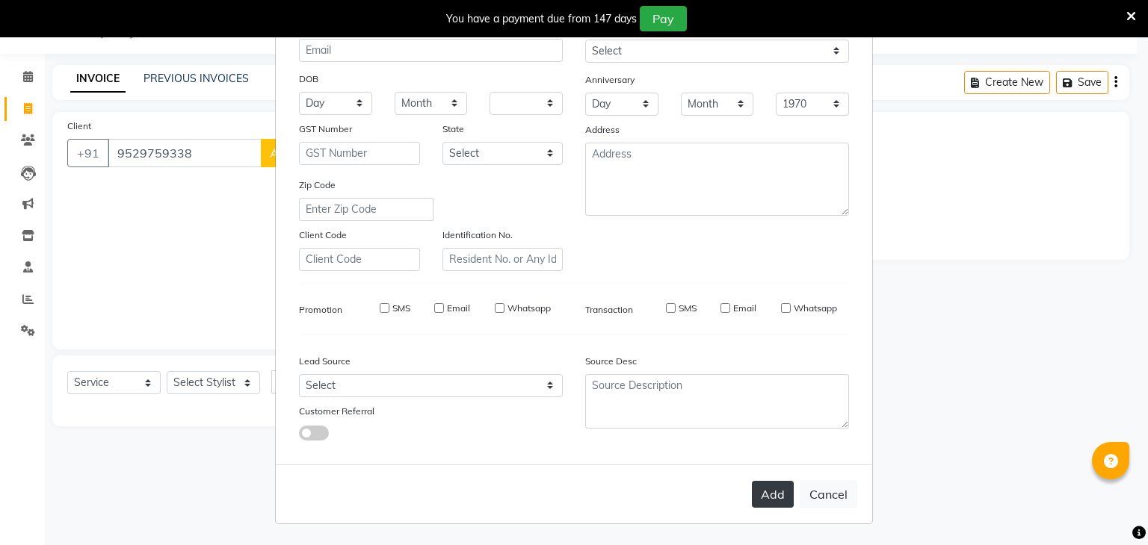
select select
checkbox input "false"
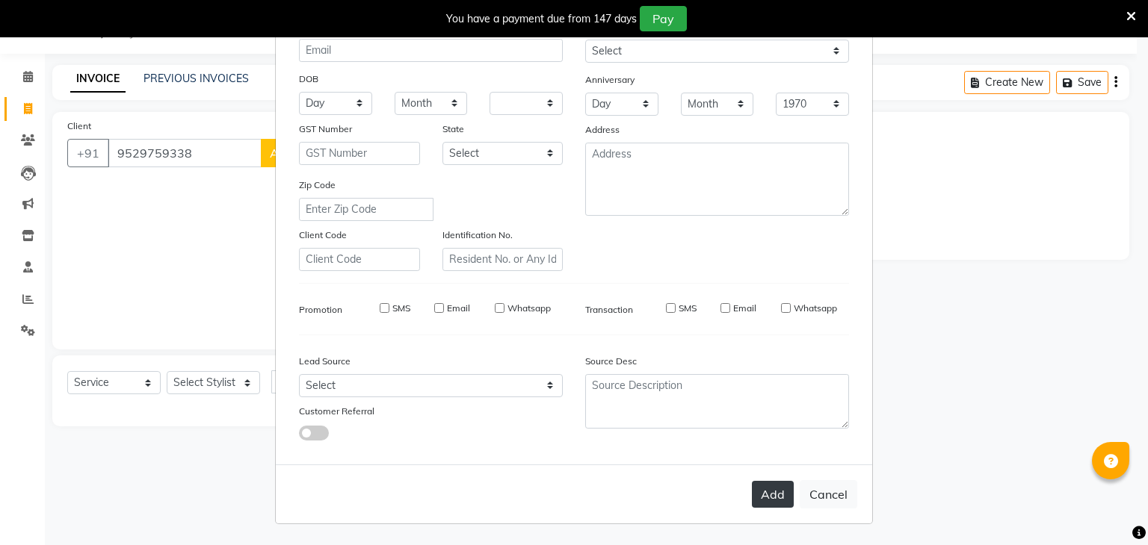
checkbox input "false"
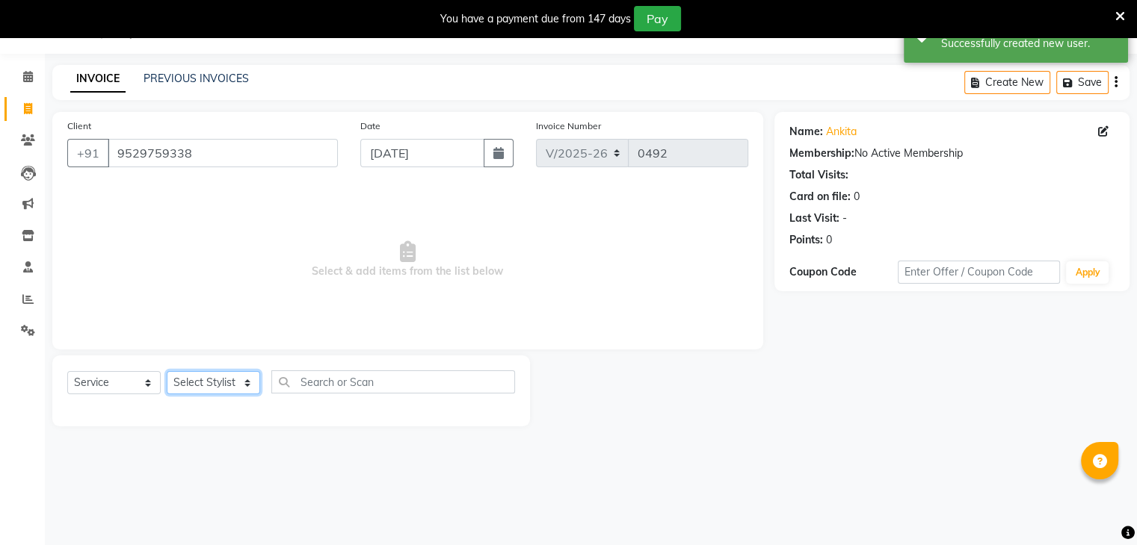
click at [252, 383] on select "Select Stylist [PERSON_NAME] [PERSON_NAME] [PERSON_NAME] Jaya [PERSON_NAME] [PE…" at bounding box center [213, 382] width 93 height 23
select select "80401"
click at [167, 372] on select "Select Stylist [PERSON_NAME] [PERSON_NAME] [PERSON_NAME] Jaya [PERSON_NAME] [PE…" at bounding box center [213, 382] width 93 height 23
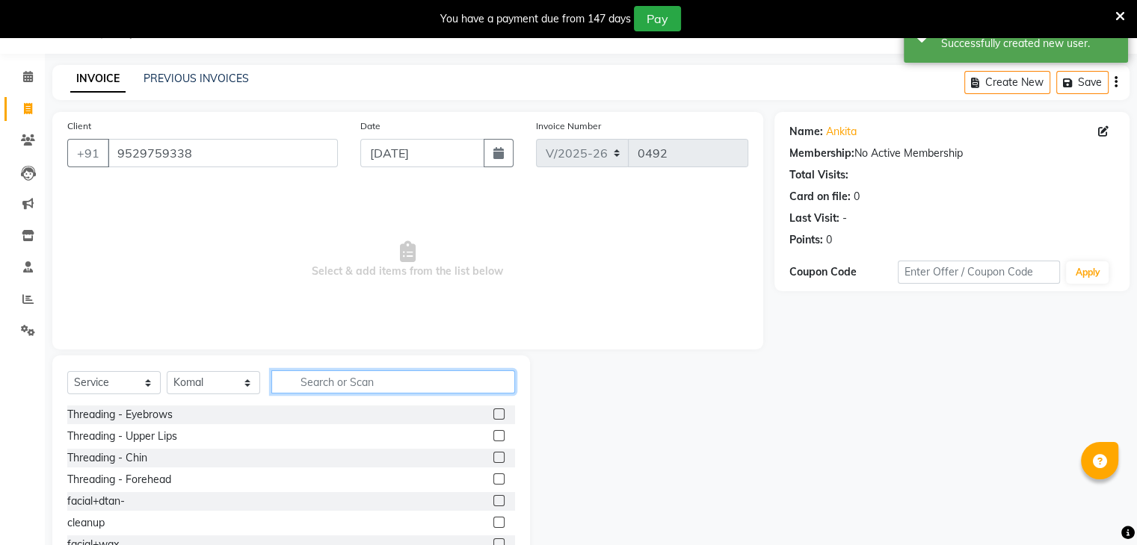
click at [325, 383] on input "text" at bounding box center [393, 382] width 244 height 23
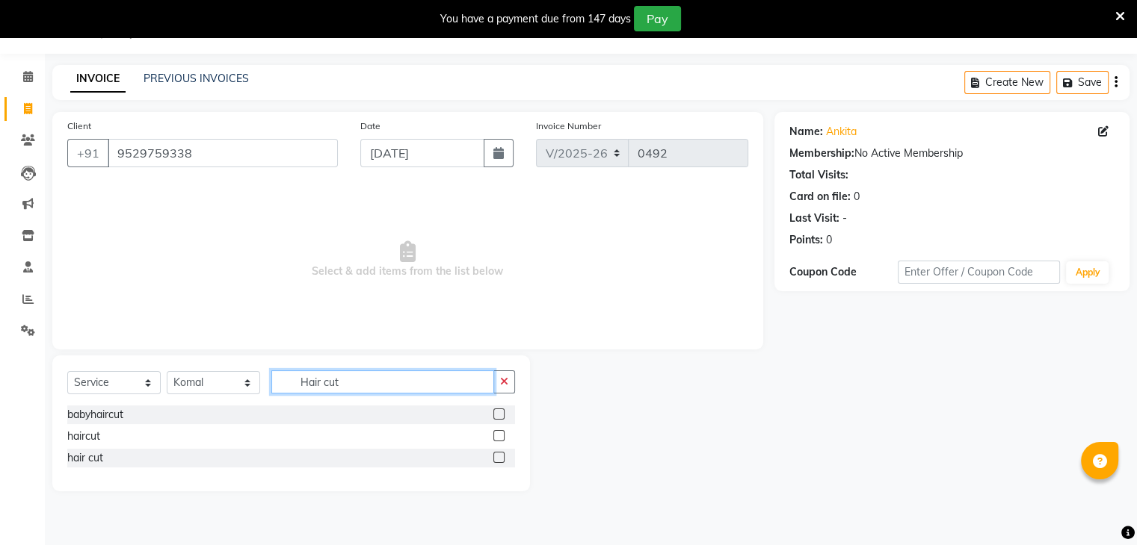
type input "Hair cut"
click at [498, 437] on label at bounding box center [498, 435] width 11 height 11
click at [498, 437] on input "checkbox" at bounding box center [498, 437] width 10 height 10
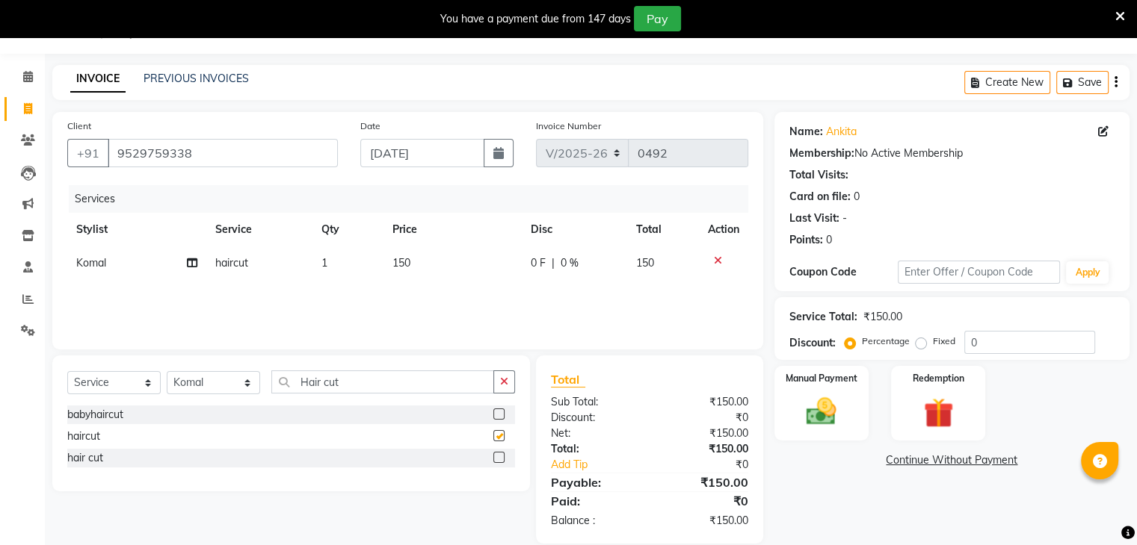
checkbox input "false"
click at [813, 407] on img at bounding box center [821, 413] width 50 height 36
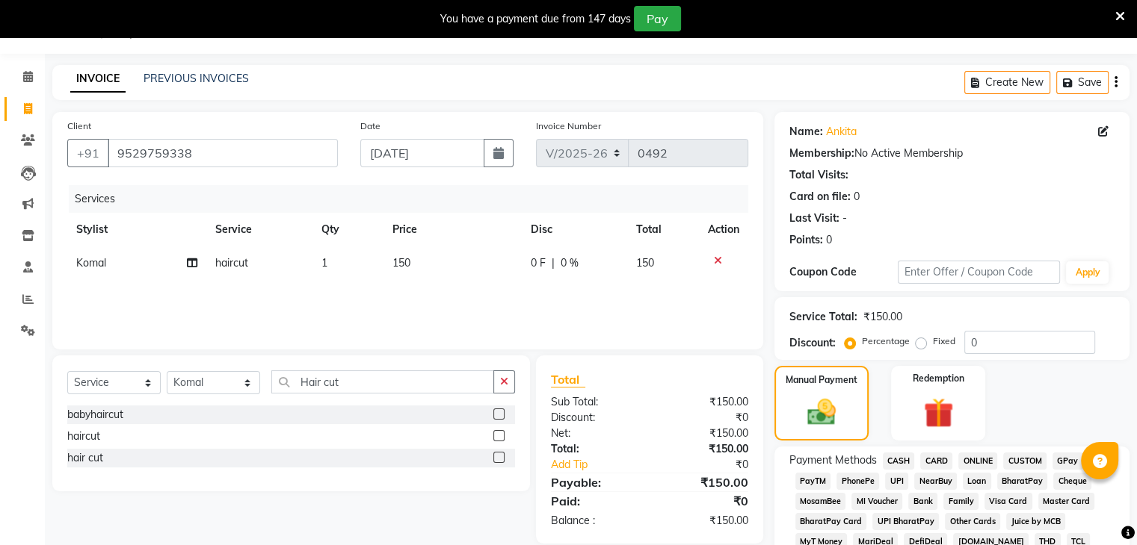
click at [905, 458] on span "CASH" at bounding box center [899, 461] width 32 height 17
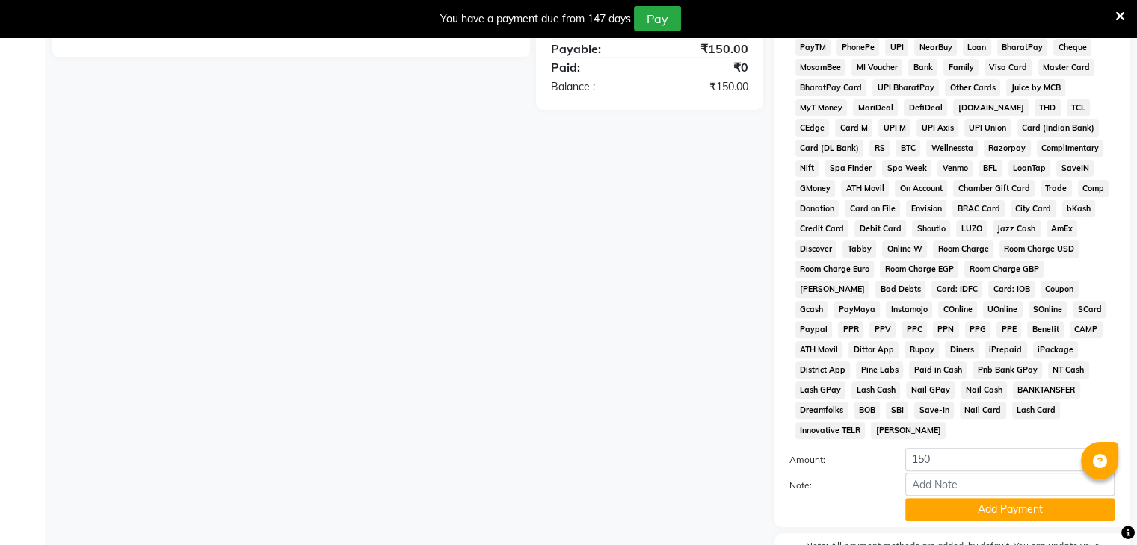
scroll to position [556, 0]
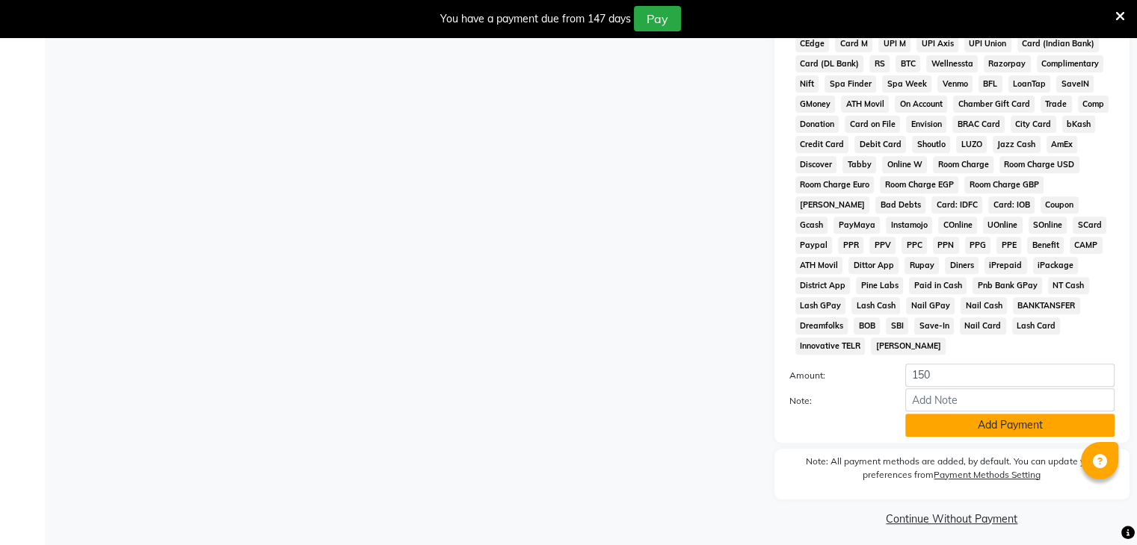
click at [954, 418] on button "Add Payment" at bounding box center [1009, 425] width 209 height 23
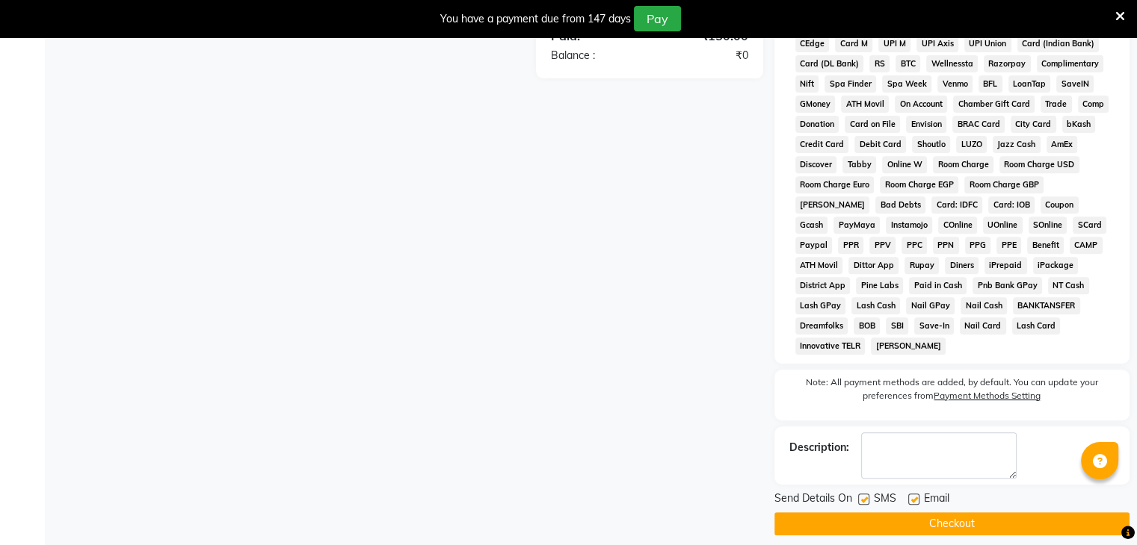
click at [973, 513] on button "Checkout" at bounding box center [951, 524] width 355 height 23
